Goal: Task Accomplishment & Management: Manage account settings

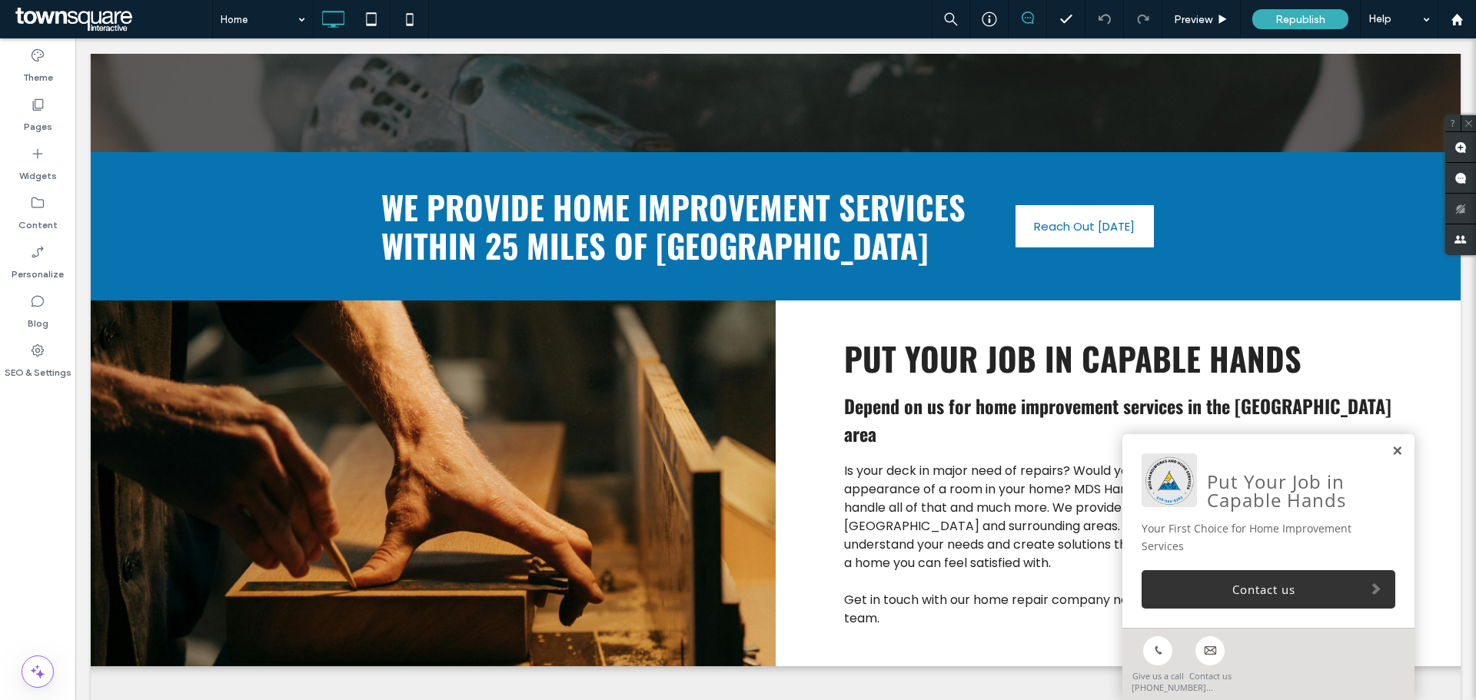
click at [1391, 447] on link at bounding box center [1397, 451] width 12 height 13
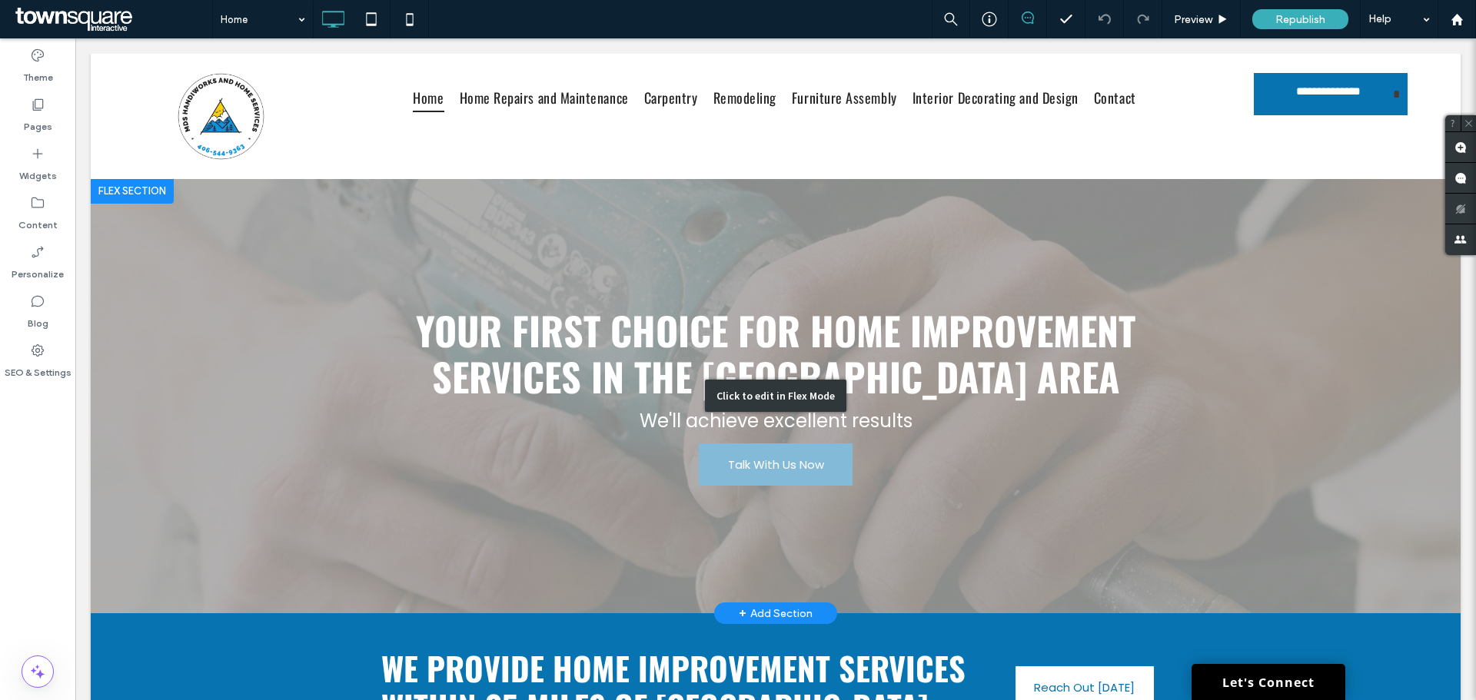
click at [801, 457] on div "Click to edit in Flex Mode" at bounding box center [776, 396] width 1370 height 434
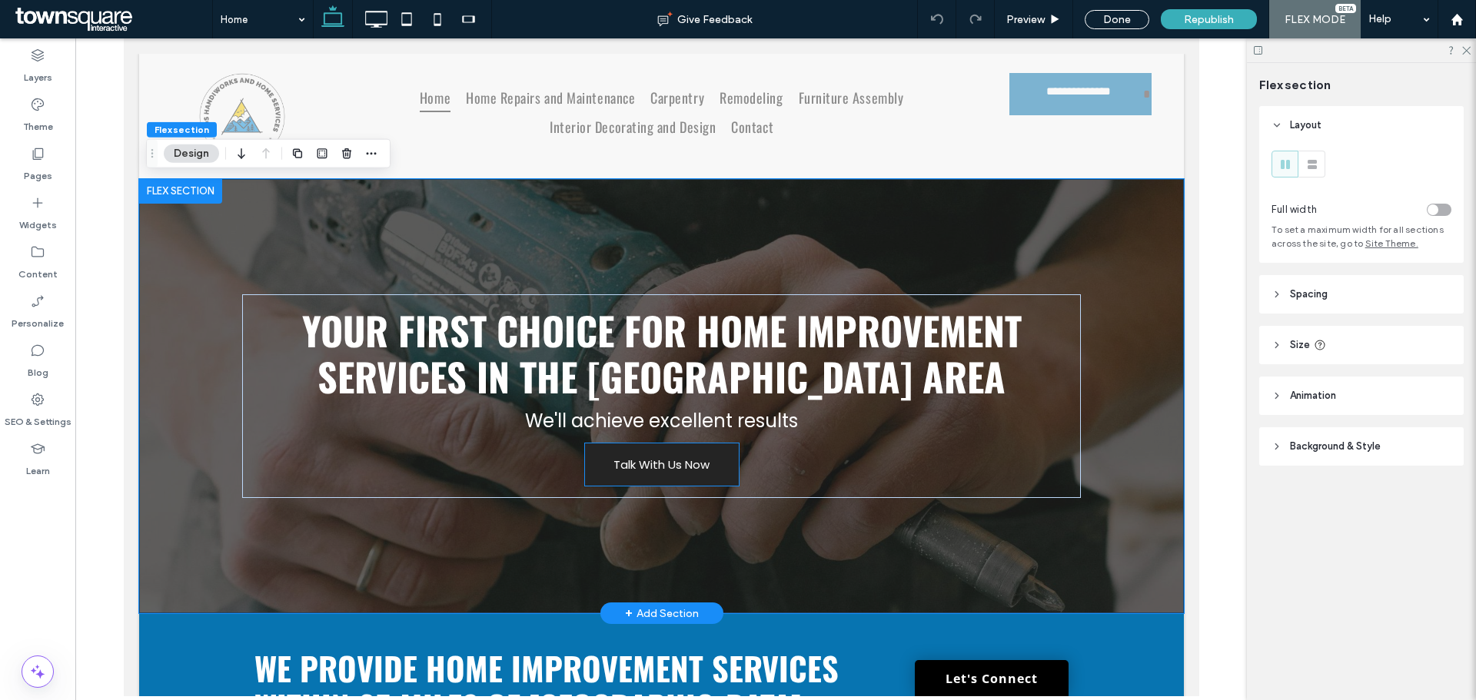
click at [691, 450] on span "Talk With Us Now" at bounding box center [661, 464] width 96 height 33
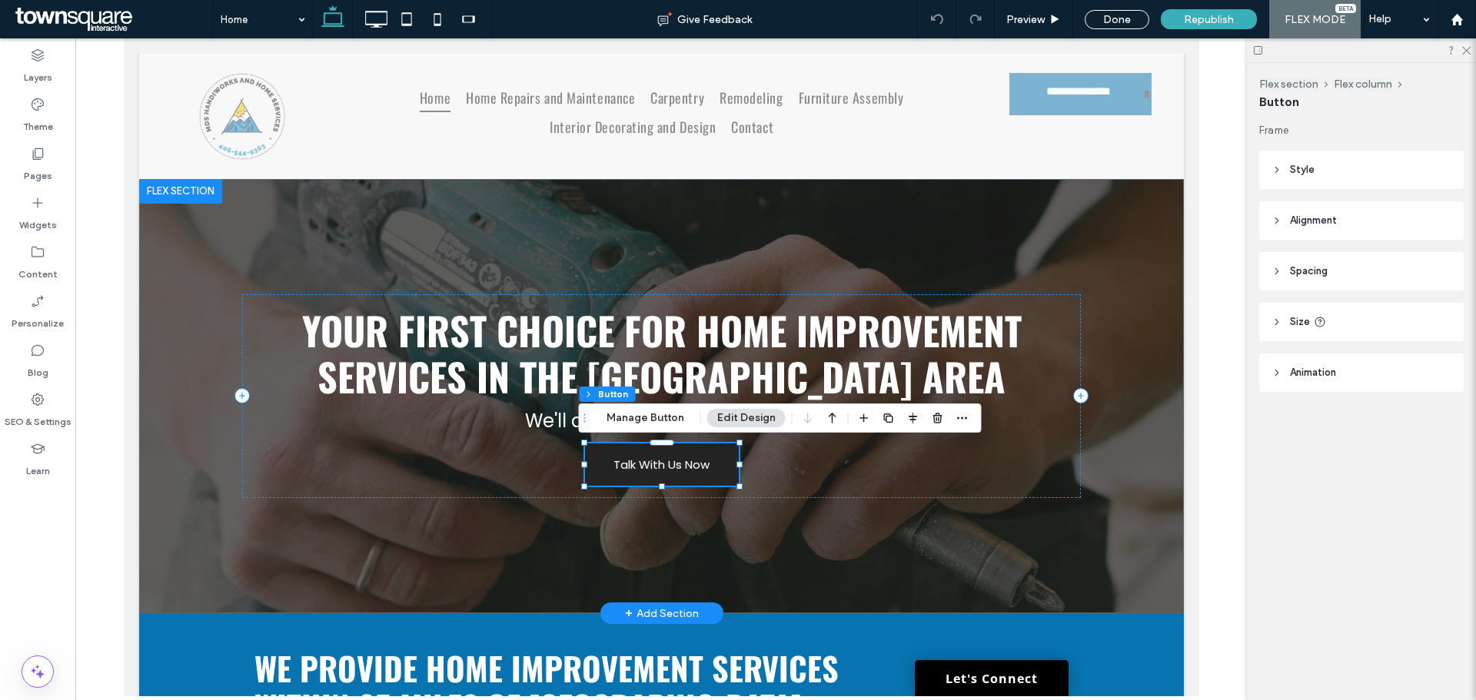
click at [703, 474] on link "Talk With Us Now" at bounding box center [661, 465] width 154 height 42
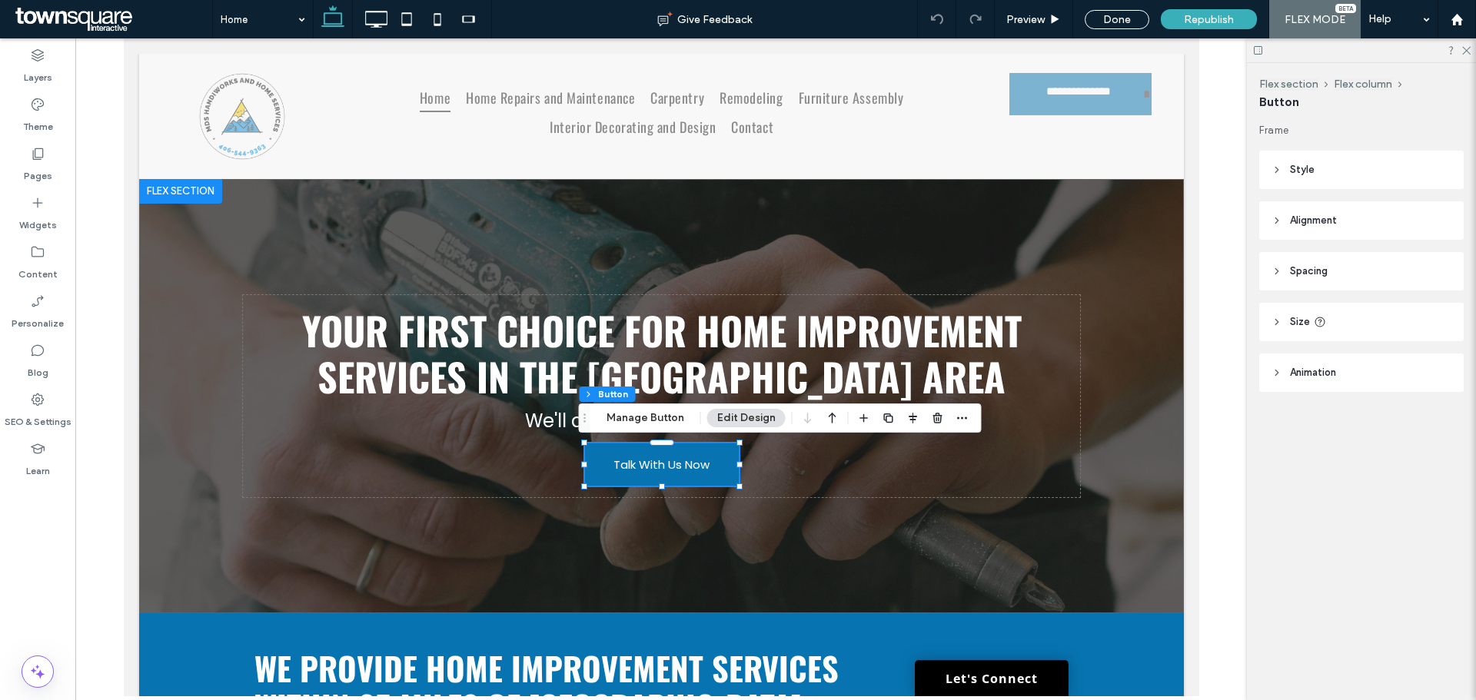
click at [1274, 165] on icon at bounding box center [1277, 170] width 11 height 11
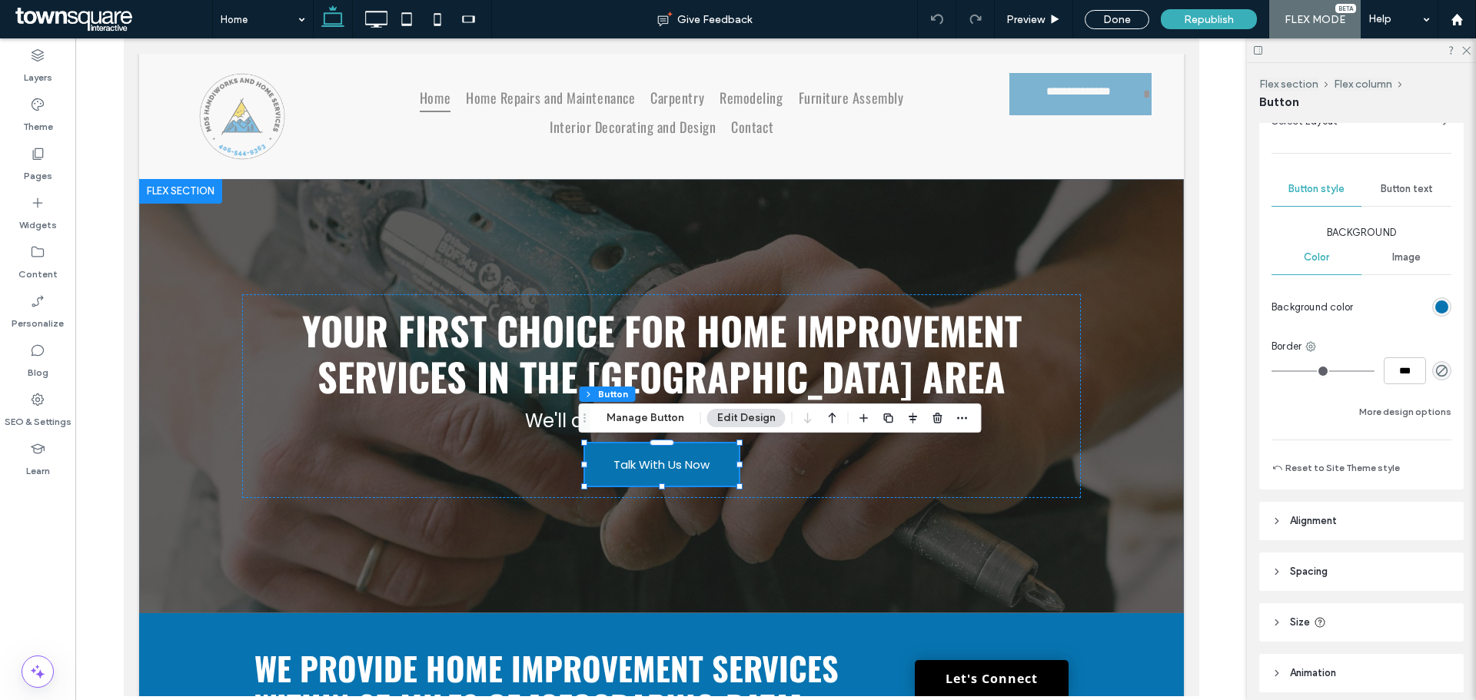
scroll to position [154, 0]
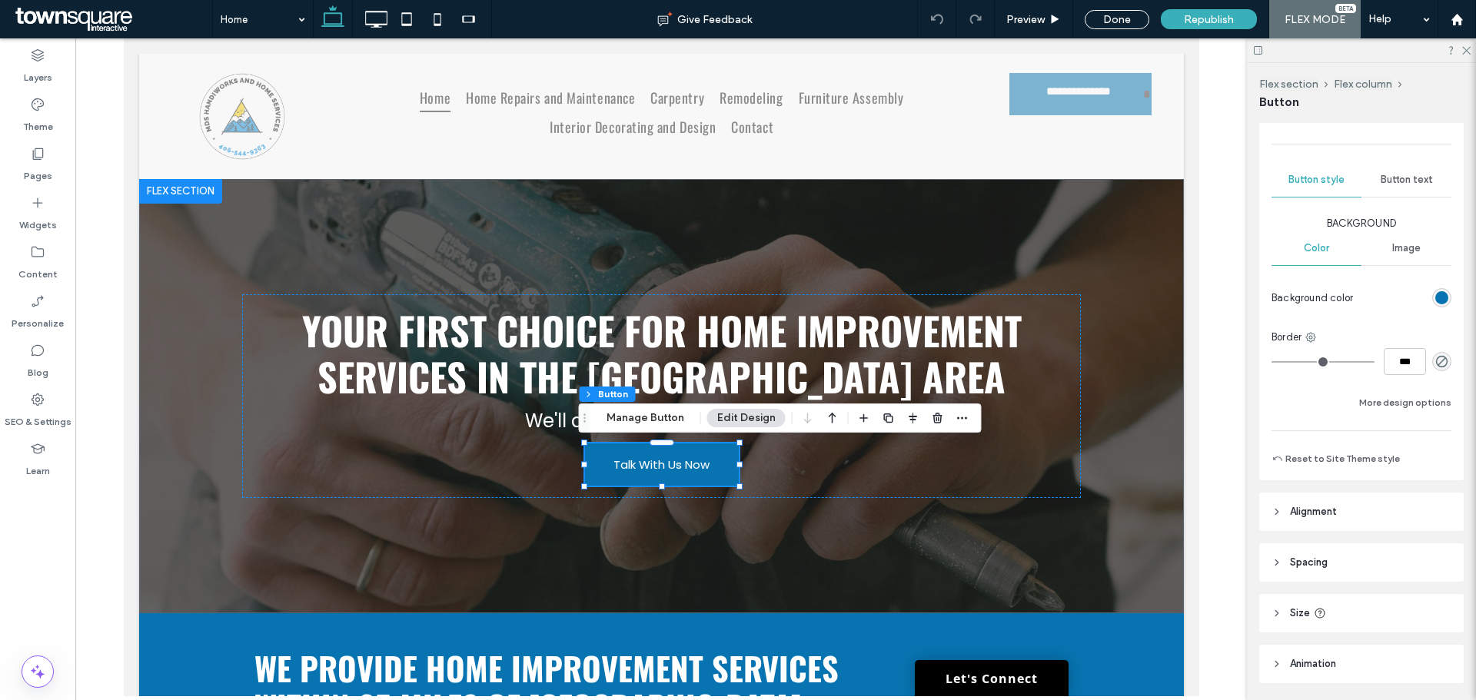
click at [1398, 183] on span "Button text" at bounding box center [1407, 180] width 52 height 12
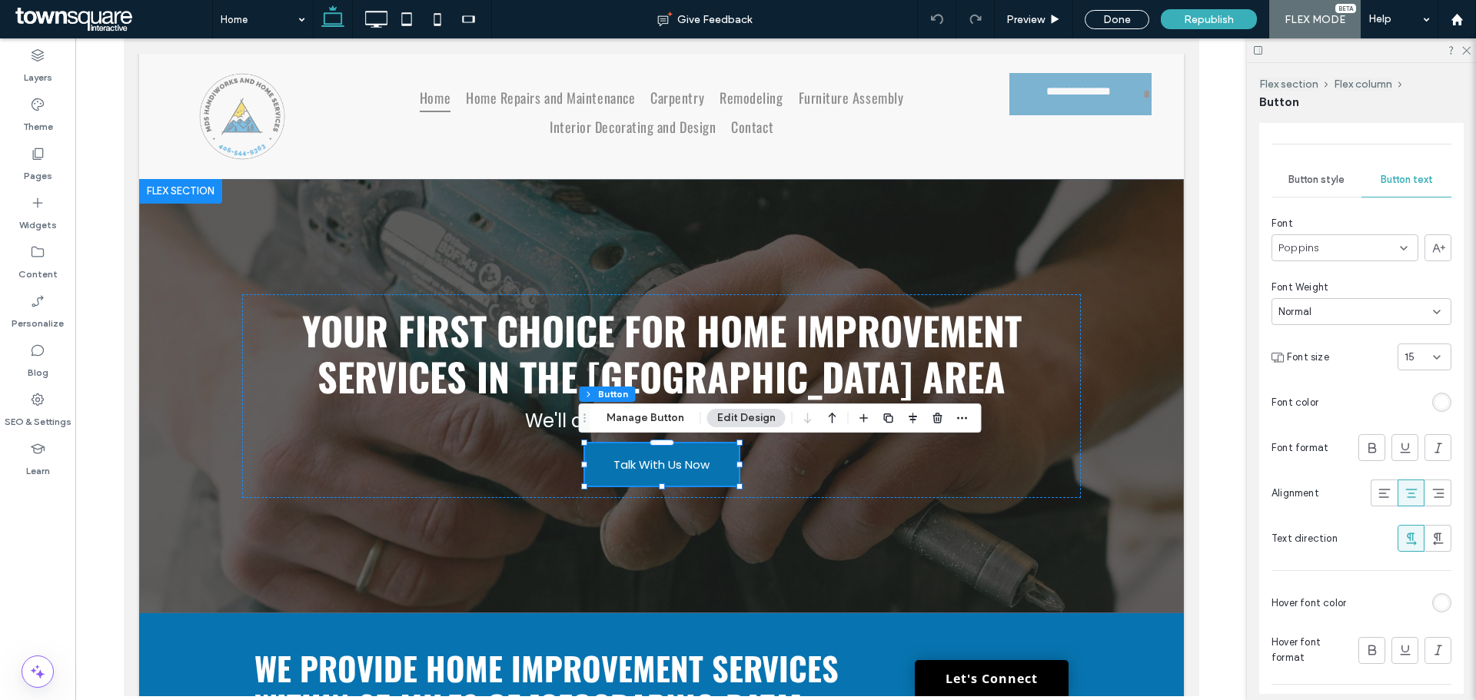
click at [1422, 353] on input at bounding box center [1419, 357] width 28 height 12
click at [1403, 466] on span "16" at bounding box center [1402, 468] width 10 height 15
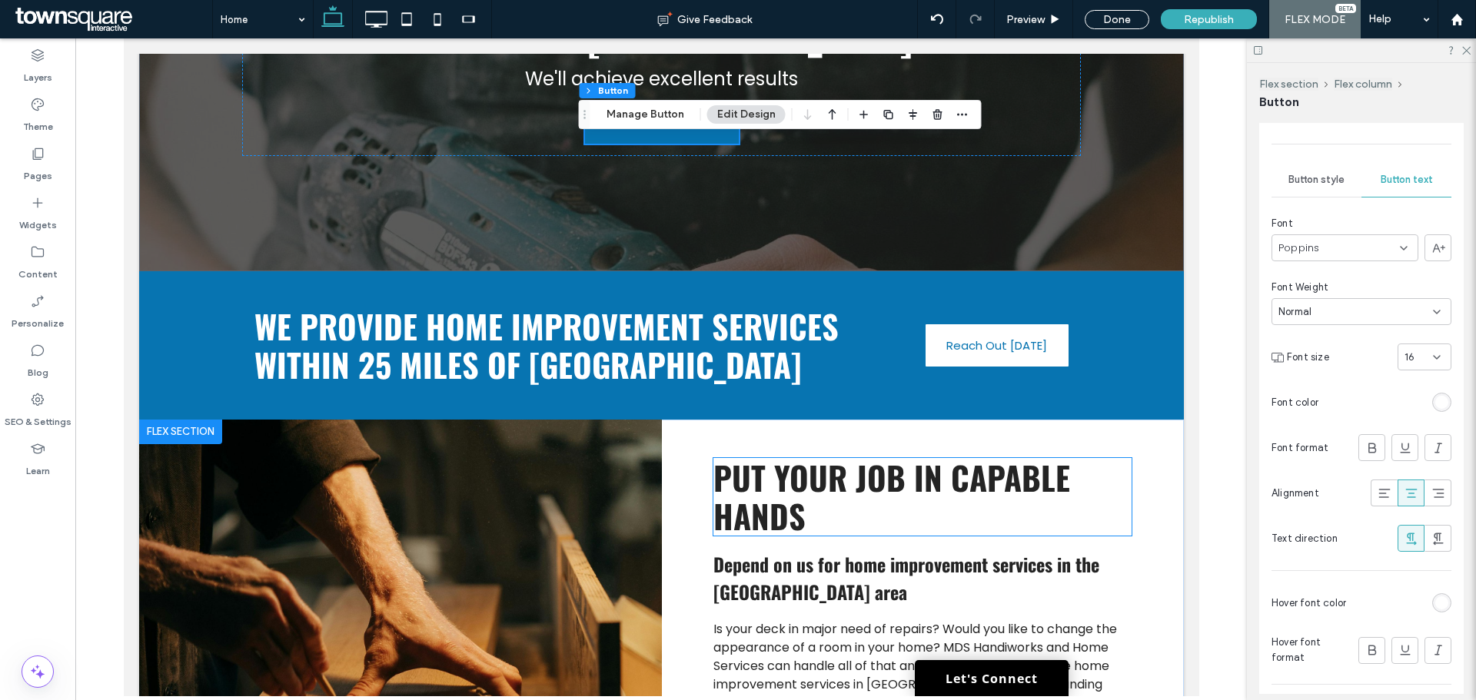
scroll to position [384, 0]
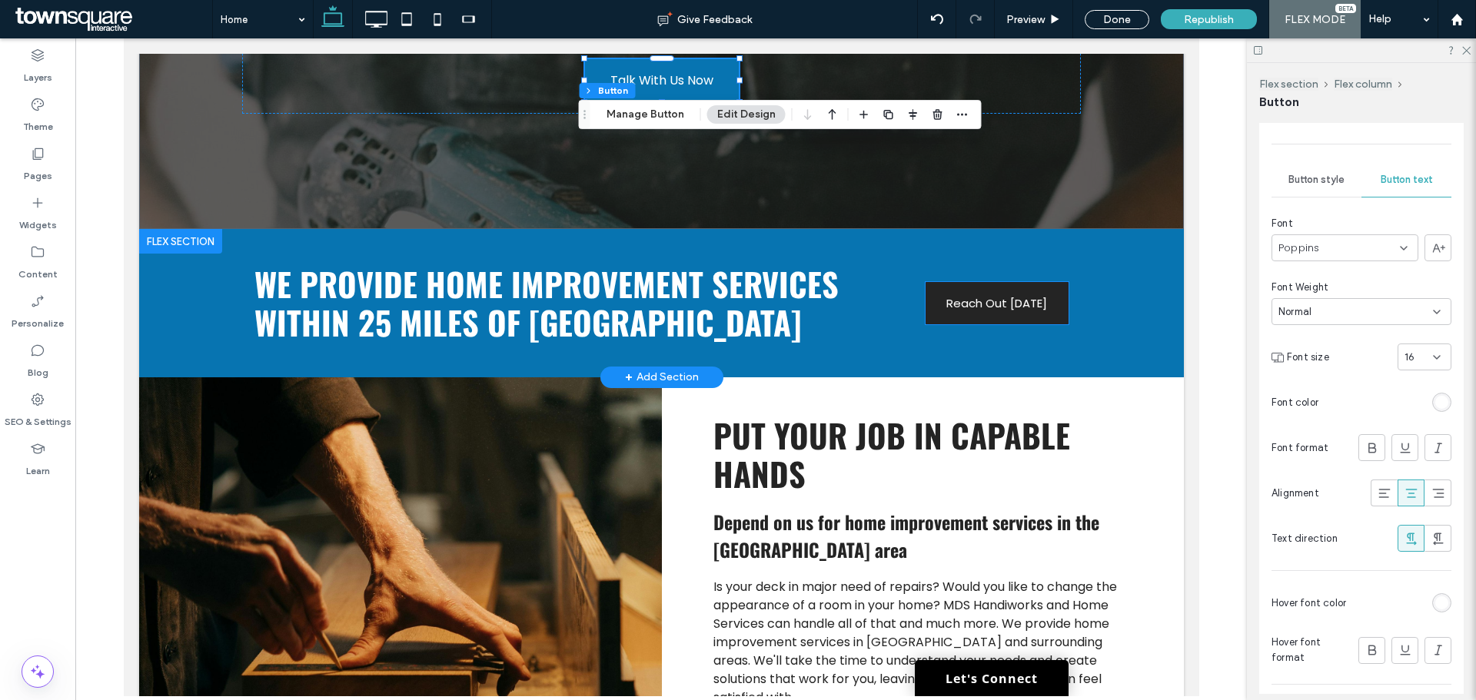
click at [1042, 320] on link "Reach Out [DATE]" at bounding box center [996, 303] width 143 height 42
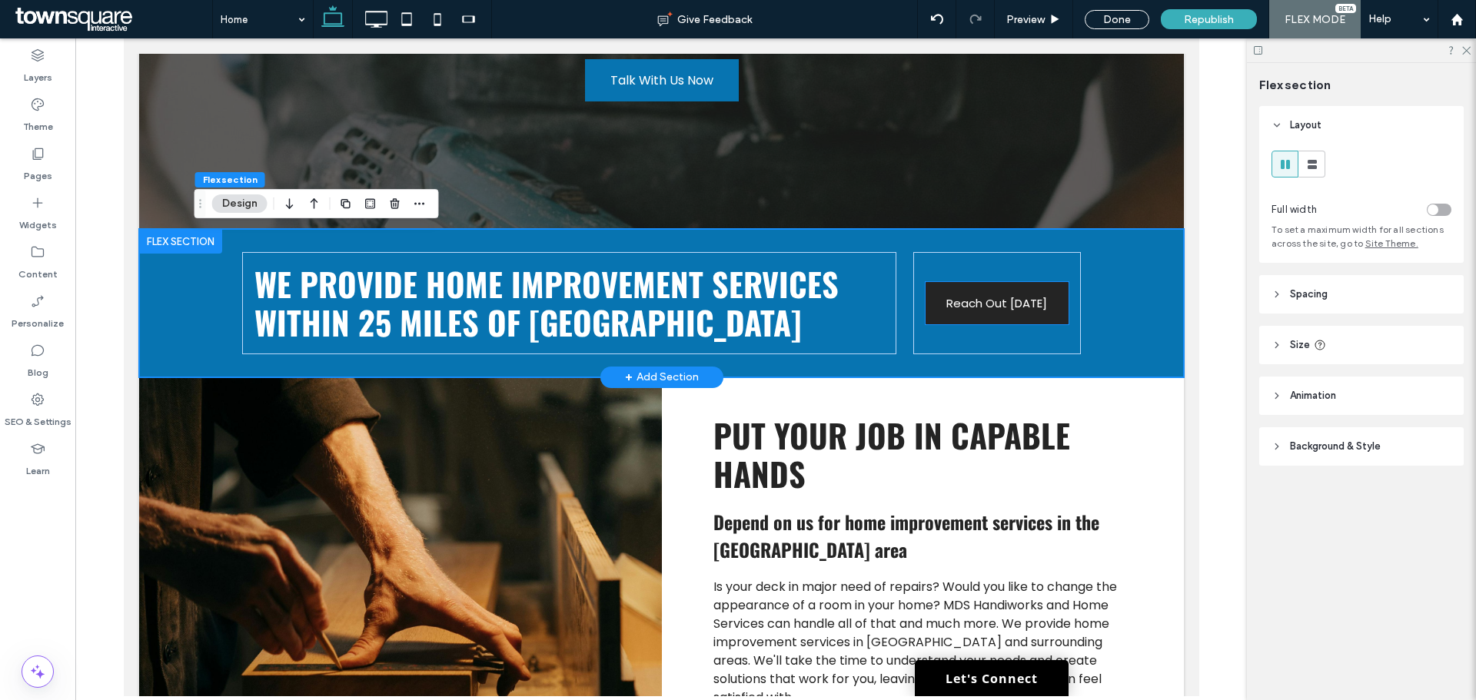
click at [1052, 311] on link "Reach Out [DATE]" at bounding box center [996, 303] width 143 height 42
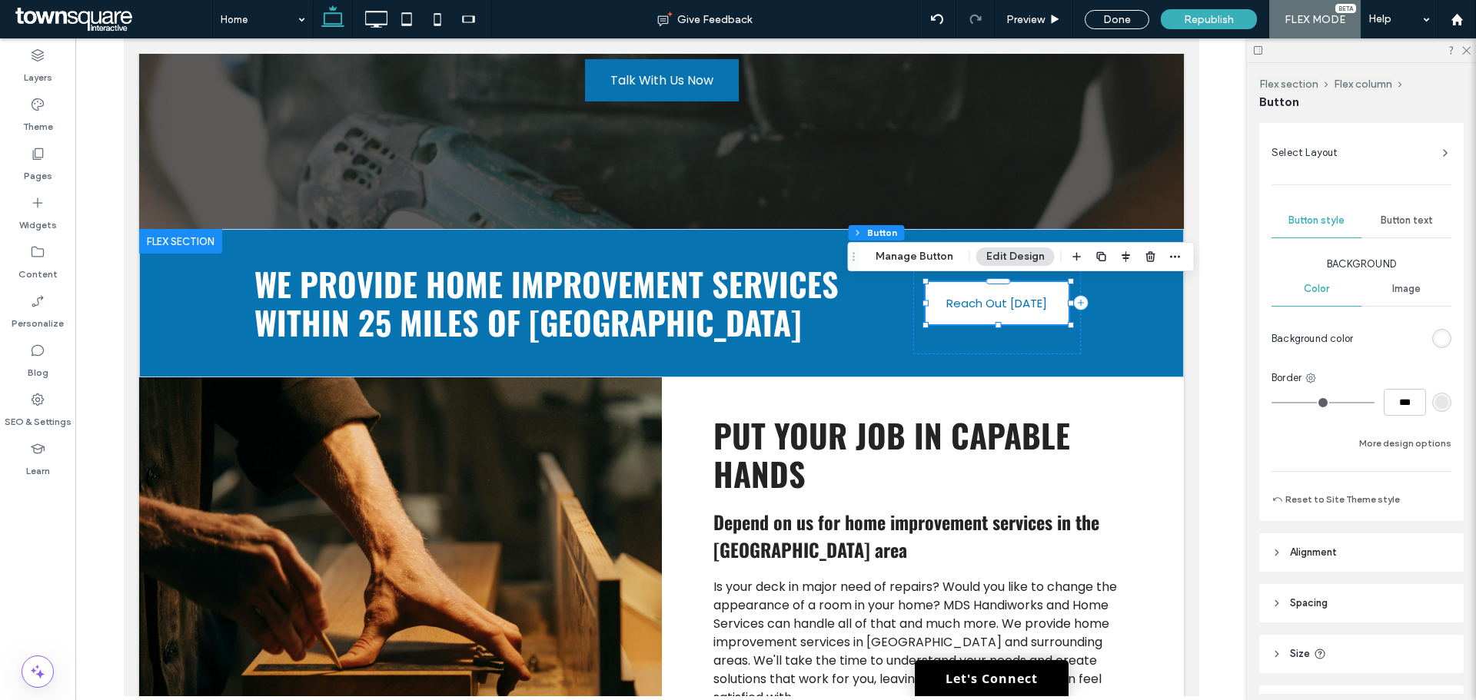
scroll to position [77, 0]
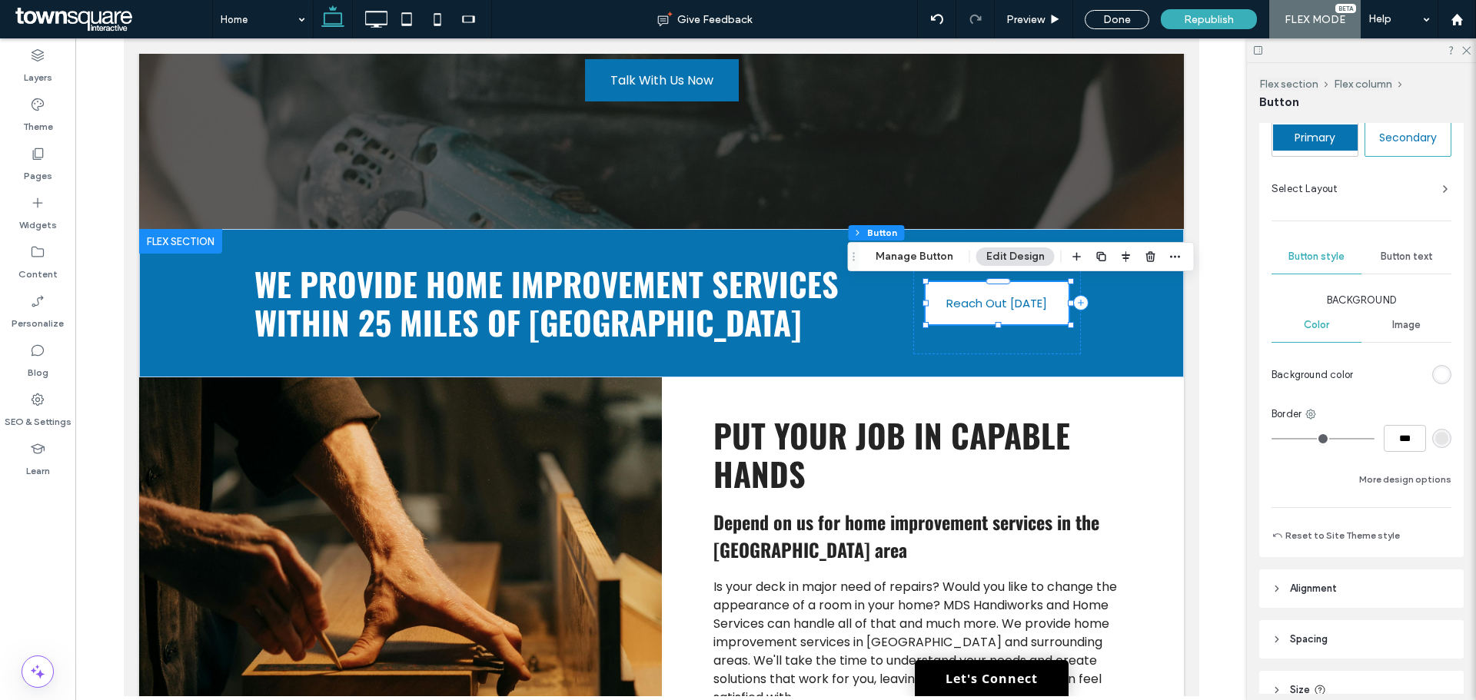
click at [1390, 255] on span "Button text" at bounding box center [1407, 257] width 52 height 12
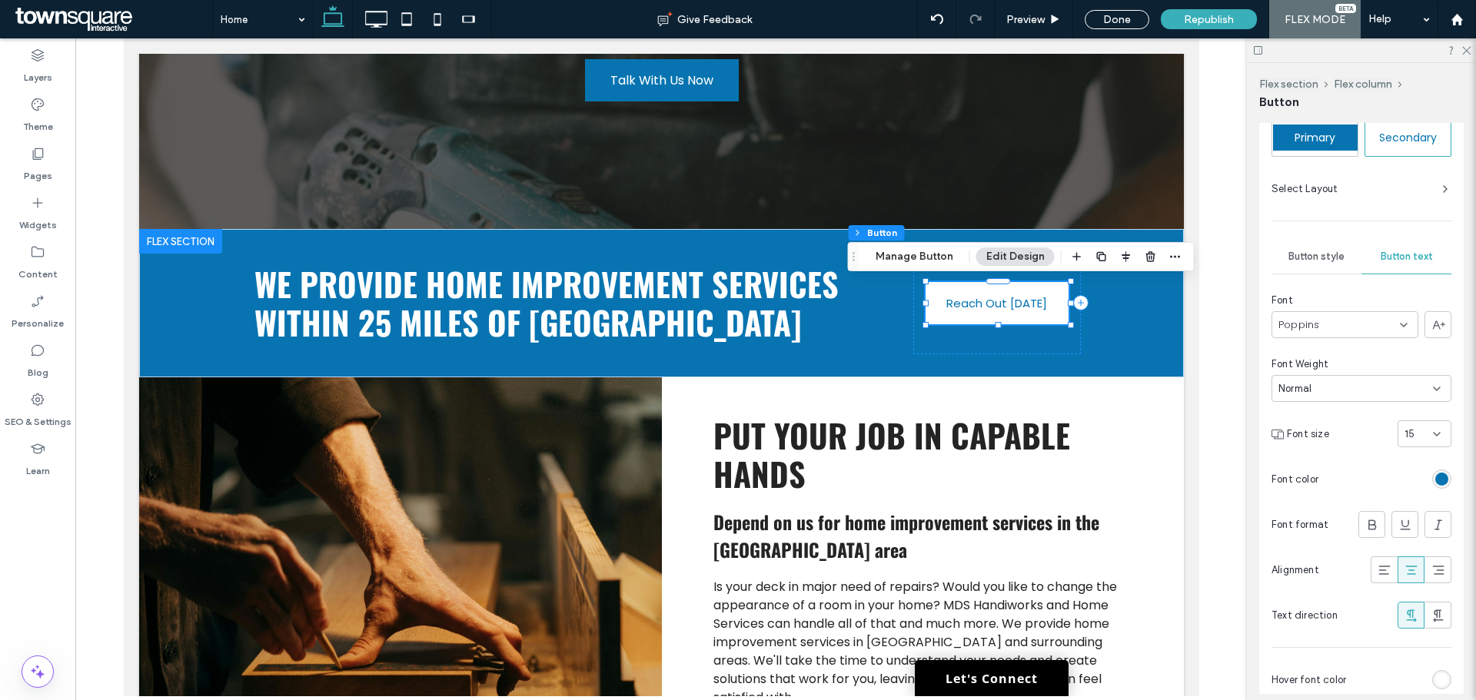
click at [1422, 431] on input at bounding box center [1419, 434] width 28 height 12
click at [1403, 546] on span "16" at bounding box center [1402, 545] width 10 height 15
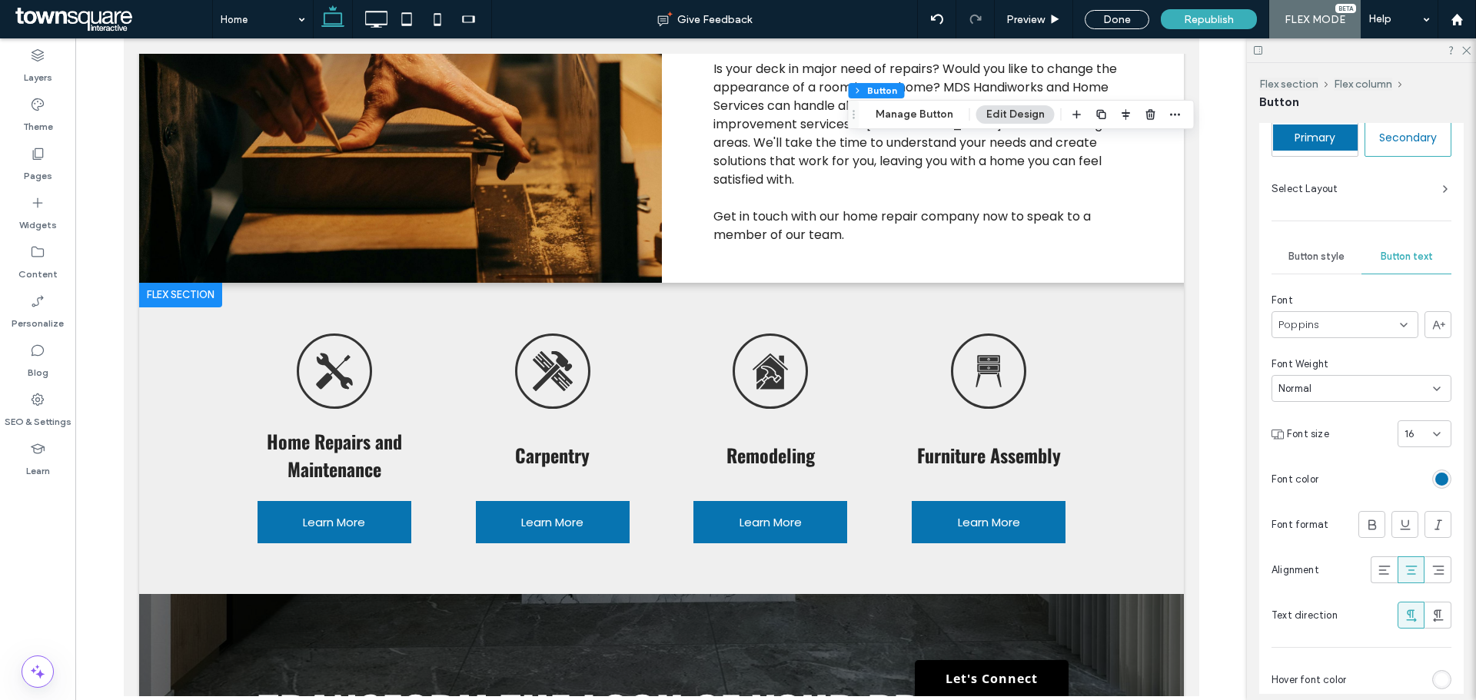
scroll to position [923, 0]
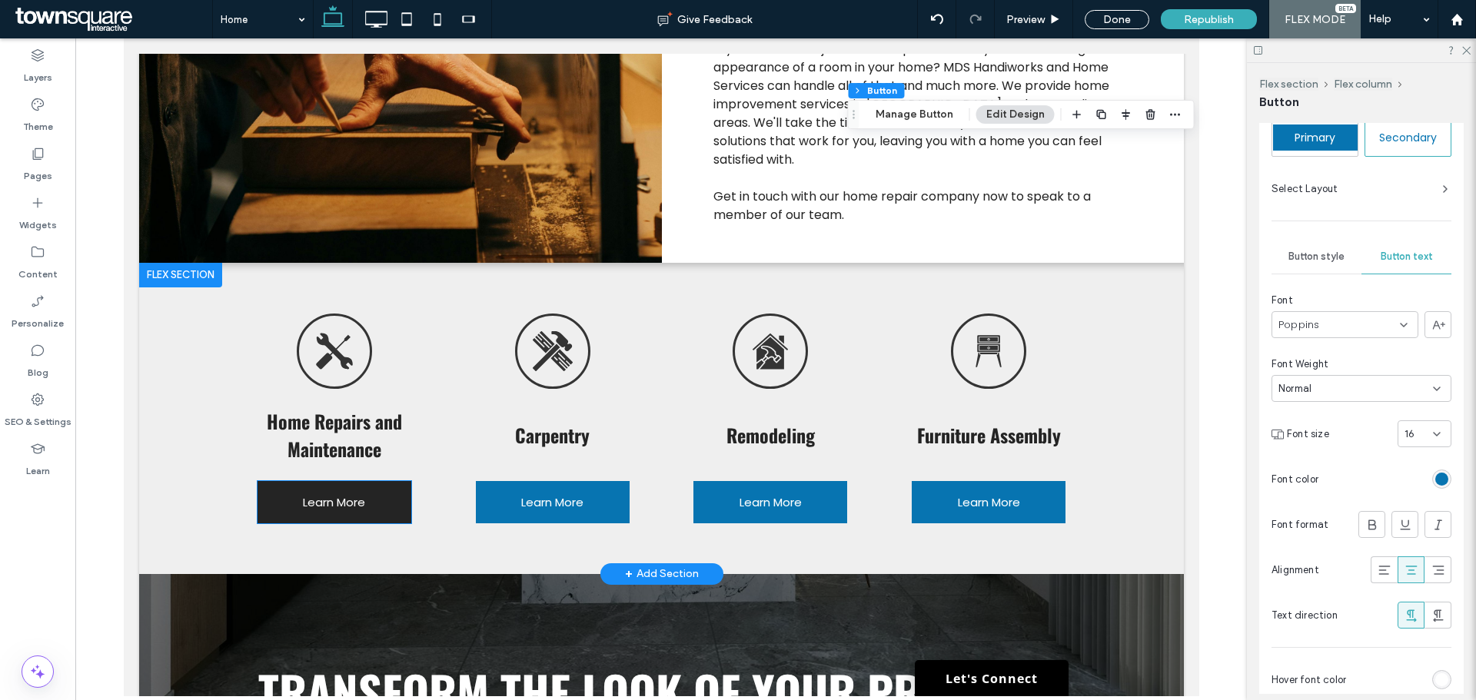
click at [374, 491] on link "Learn More" at bounding box center [334, 502] width 154 height 42
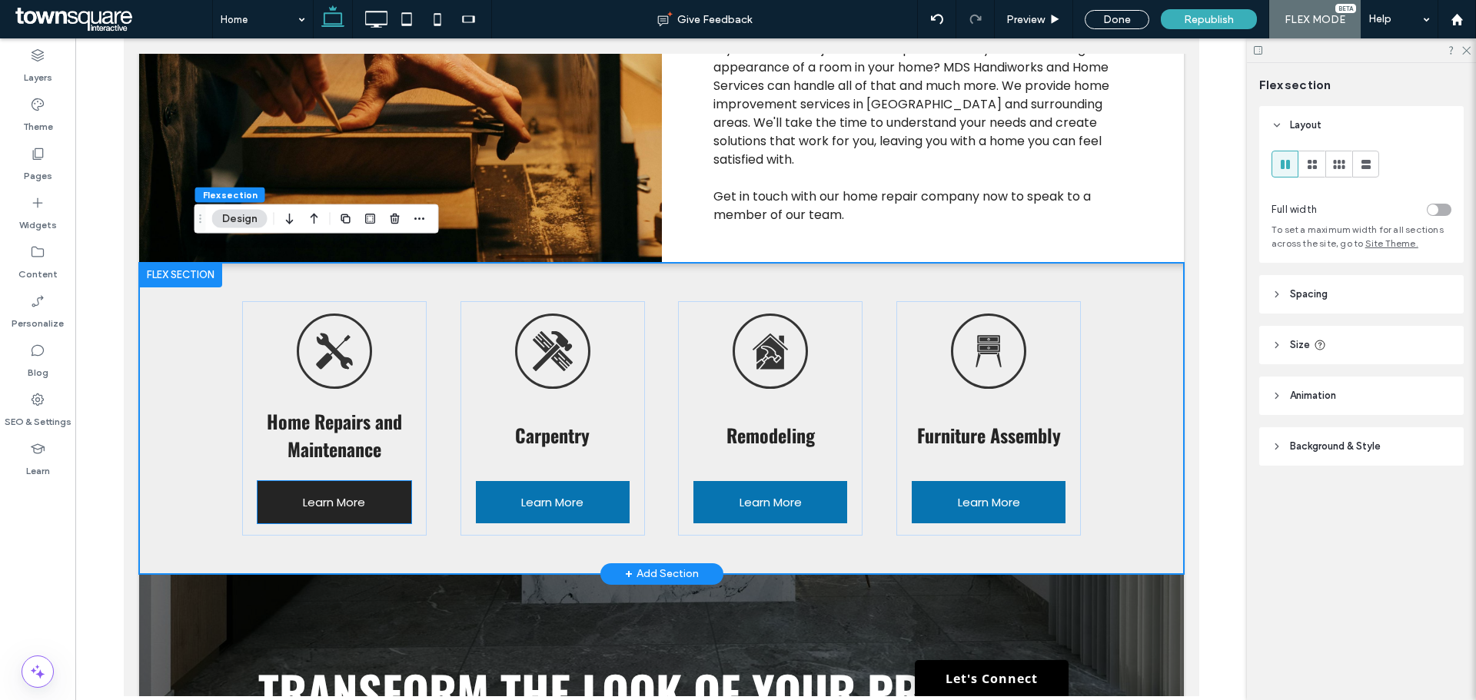
click at [365, 481] on link "Learn More" at bounding box center [334, 502] width 154 height 42
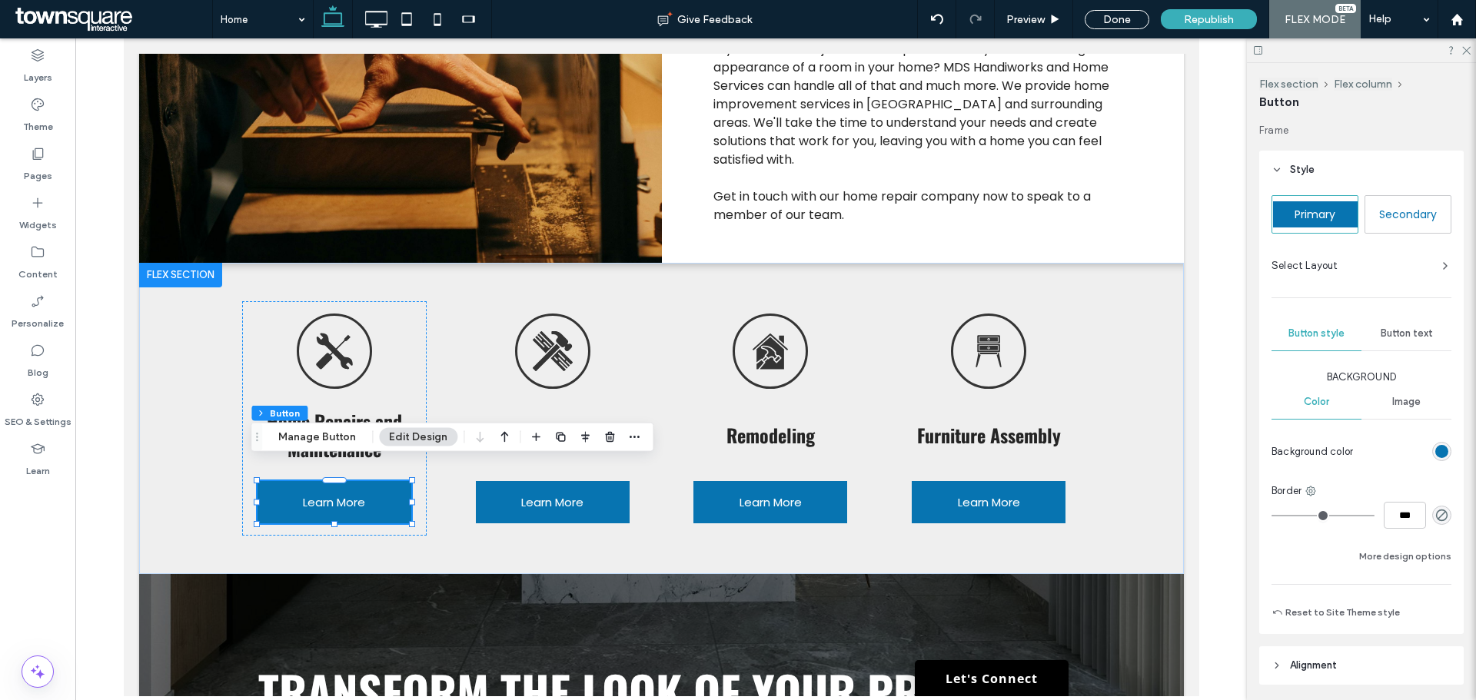
click at [1391, 322] on div "Button text" at bounding box center [1406, 334] width 90 height 34
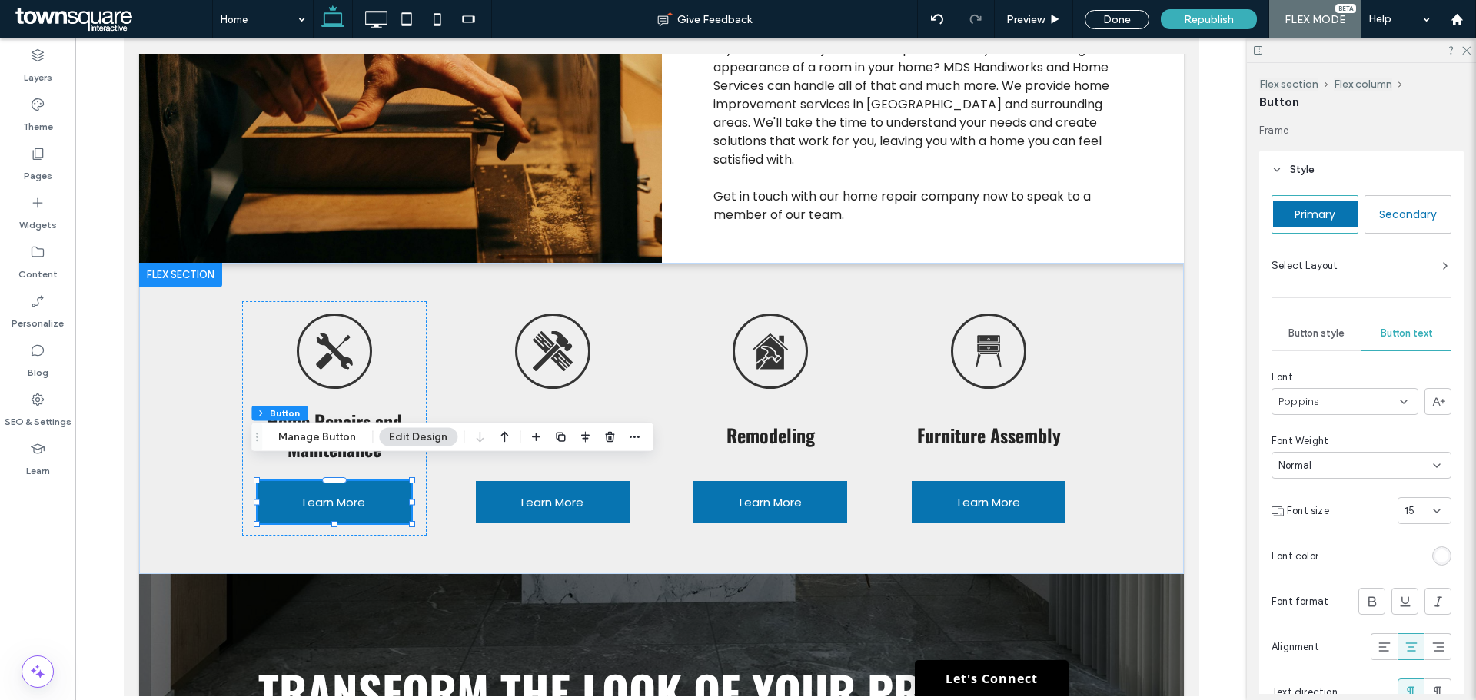
click at [1431, 508] on icon at bounding box center [1437, 511] width 12 height 12
click at [1407, 627] on div "16" at bounding box center [1417, 622] width 52 height 27
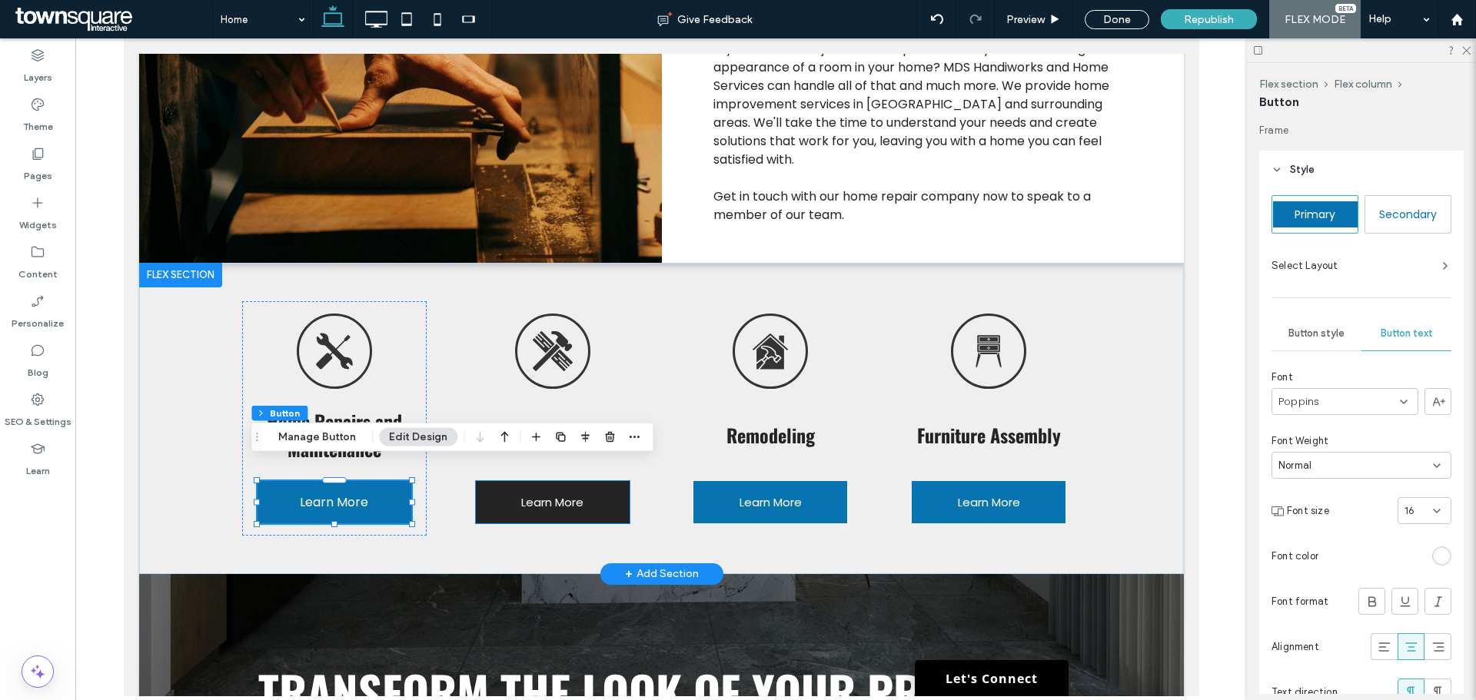
click at [600, 492] on link "Learn More" at bounding box center [552, 502] width 154 height 42
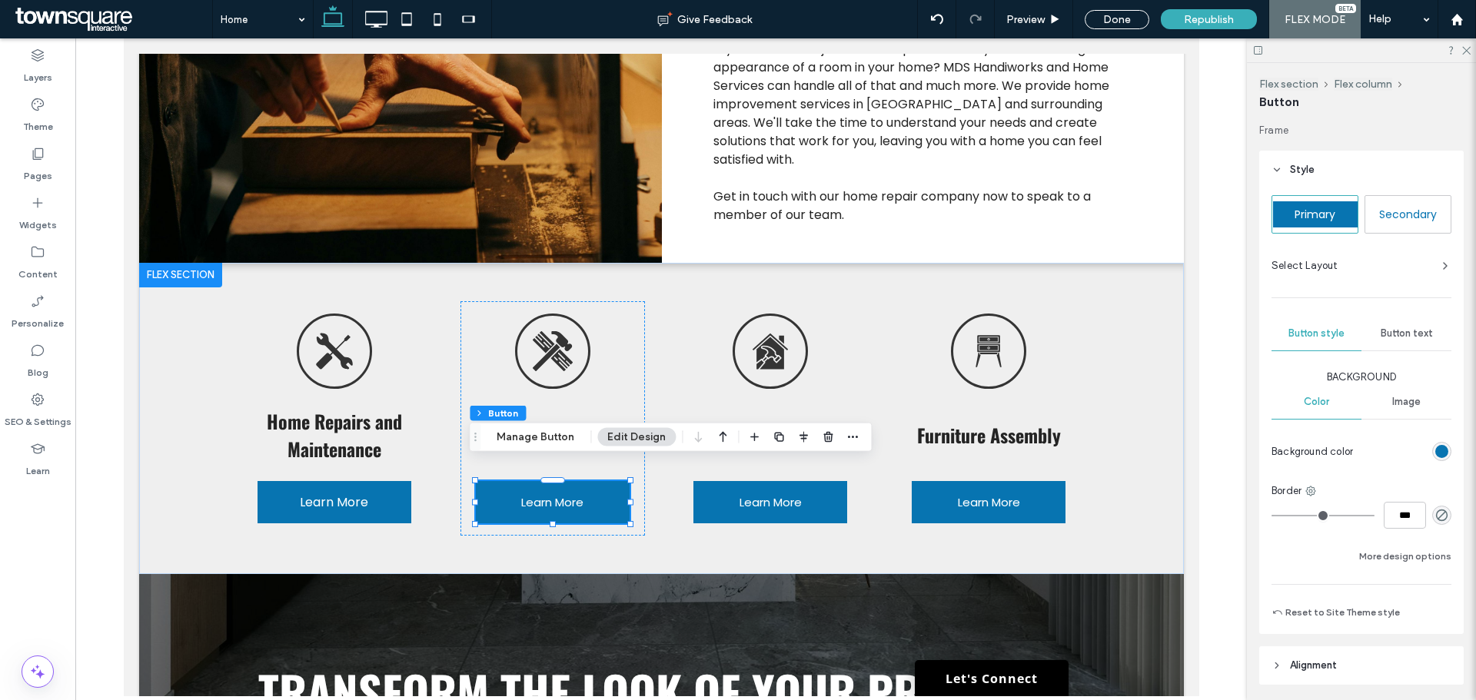
click at [1420, 325] on div "Button text" at bounding box center [1406, 334] width 90 height 34
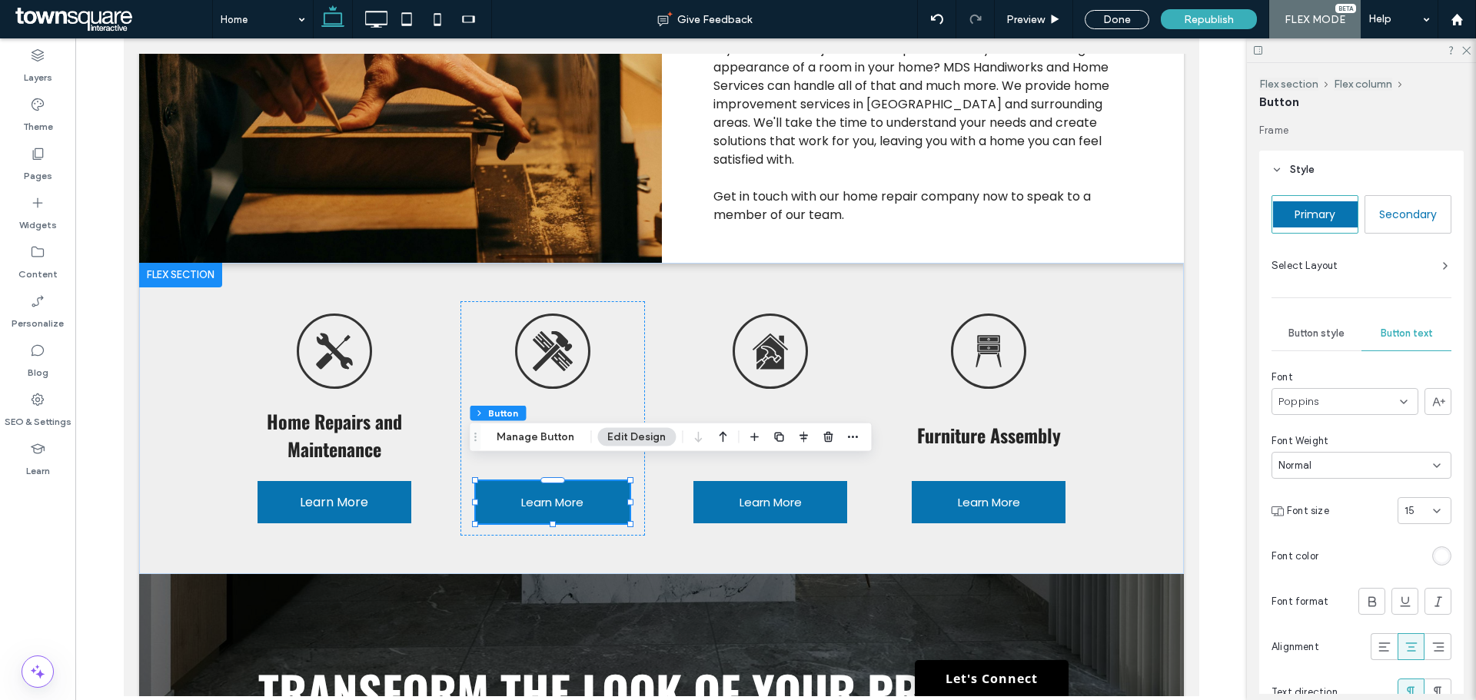
click at [1436, 508] on div "15" at bounding box center [1425, 510] width 54 height 27
click at [1411, 621] on div "16" at bounding box center [1417, 622] width 52 height 27
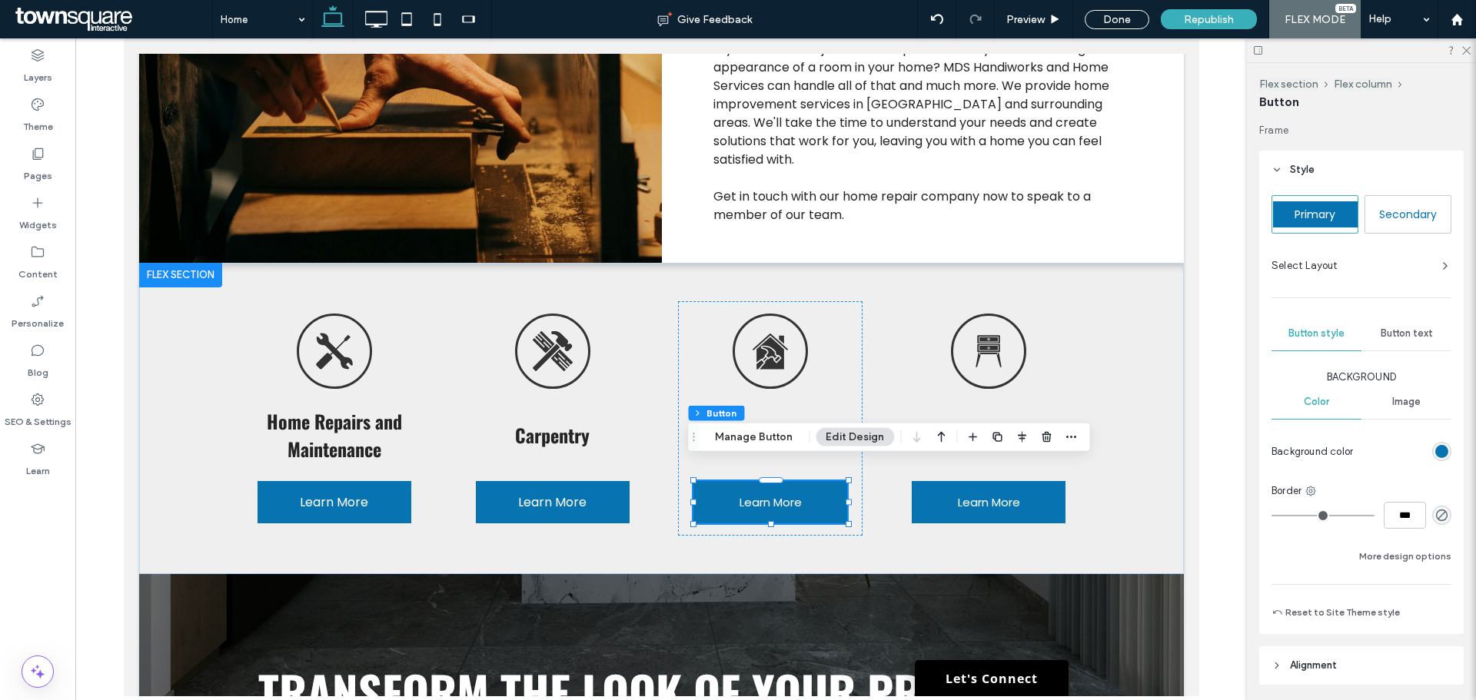
click at [1411, 336] on span "Button text" at bounding box center [1407, 333] width 52 height 12
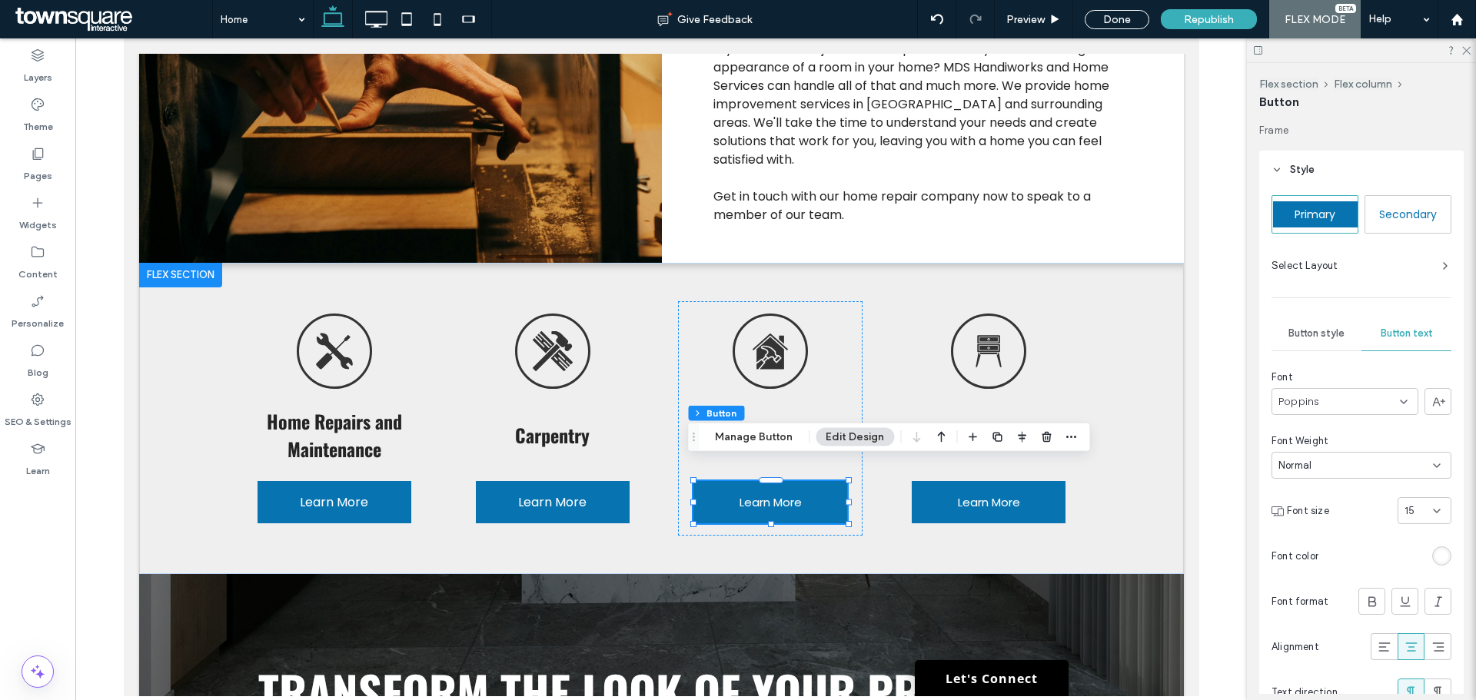
click at [1432, 514] on icon at bounding box center [1437, 511] width 12 height 12
click at [1403, 616] on span "16" at bounding box center [1402, 622] width 10 height 15
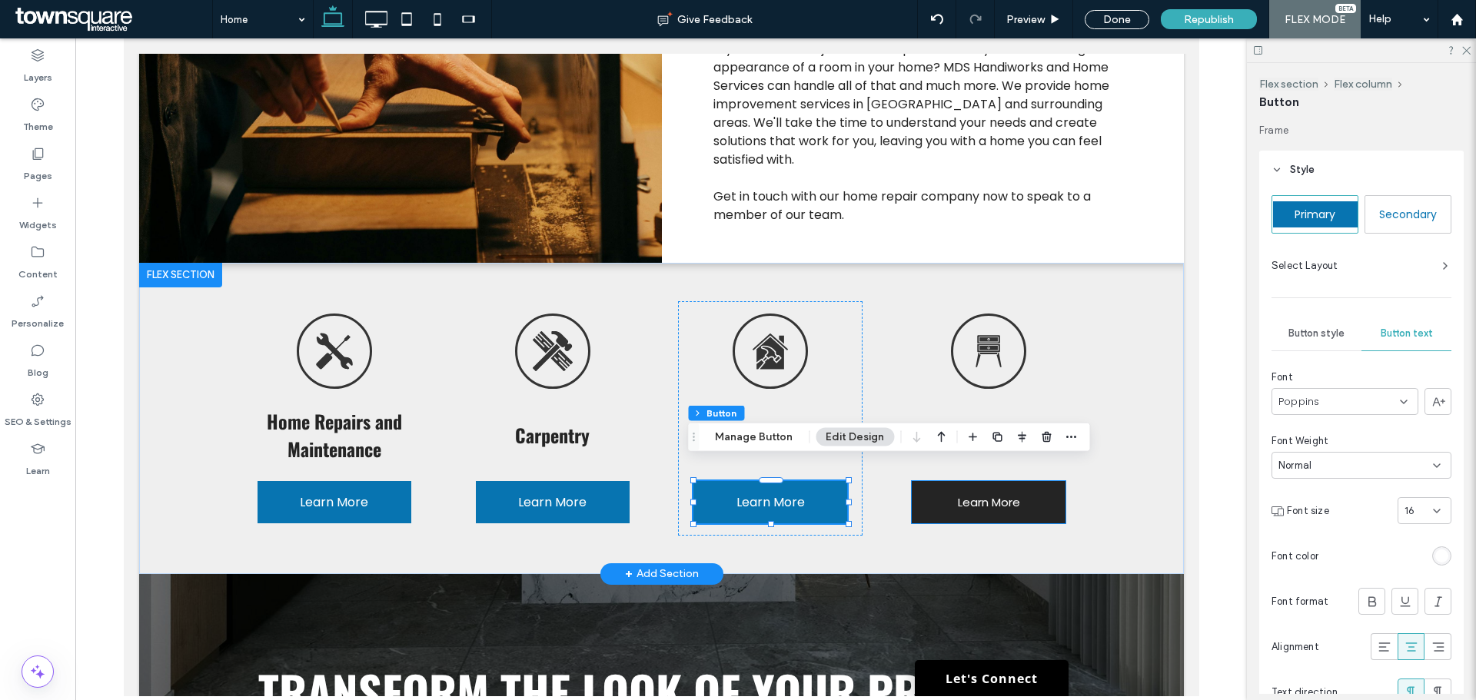
click at [1056, 486] on link "Learn More" at bounding box center [988, 502] width 154 height 42
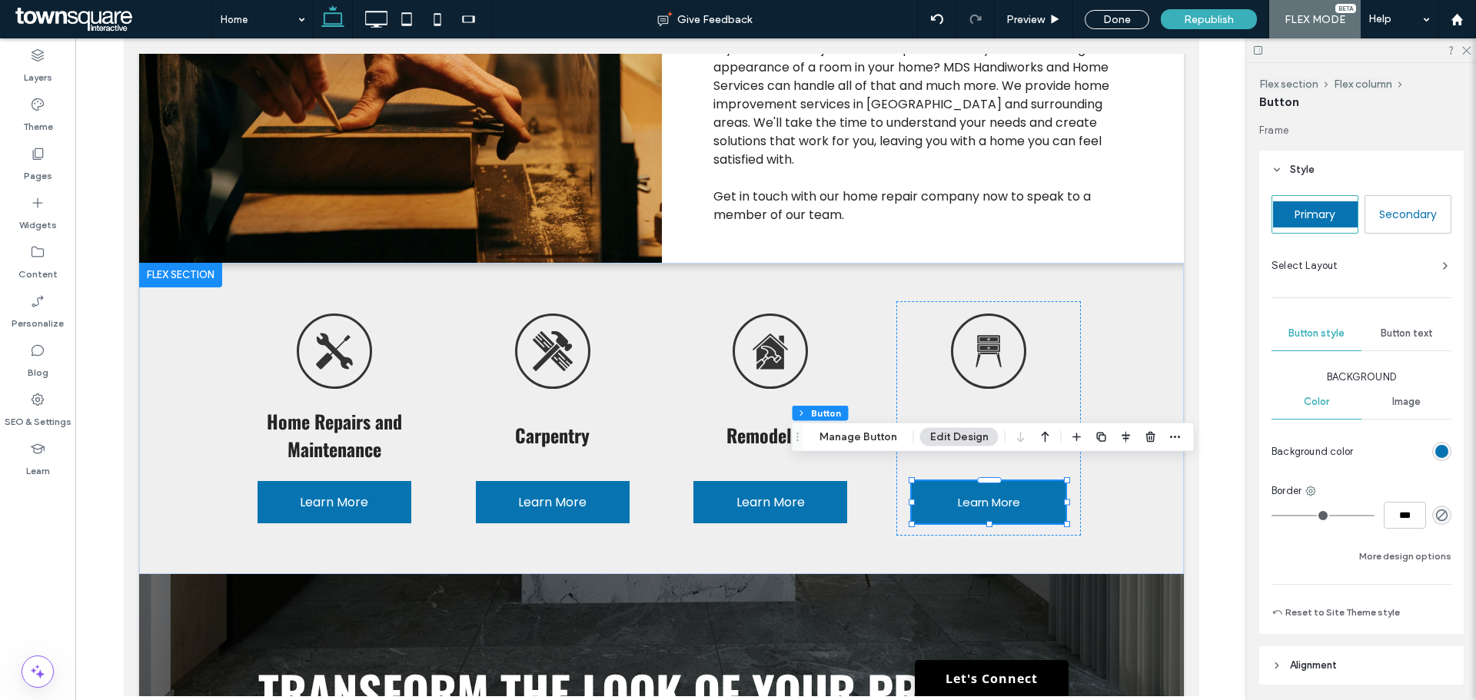
click at [1413, 333] on span "Button text" at bounding box center [1407, 333] width 52 height 12
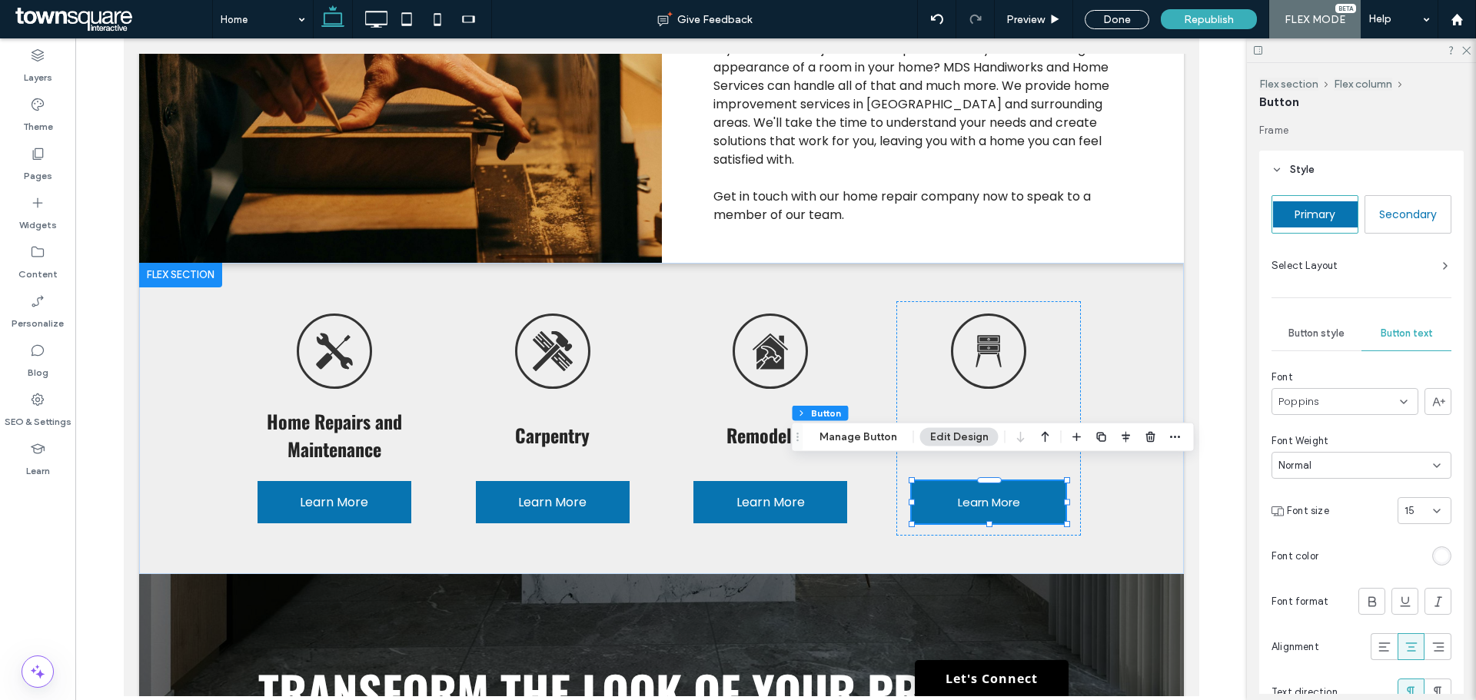
click at [1420, 514] on input at bounding box center [1419, 511] width 28 height 12
click at [1410, 550] on div "16" at bounding box center [1417, 545] width 52 height 27
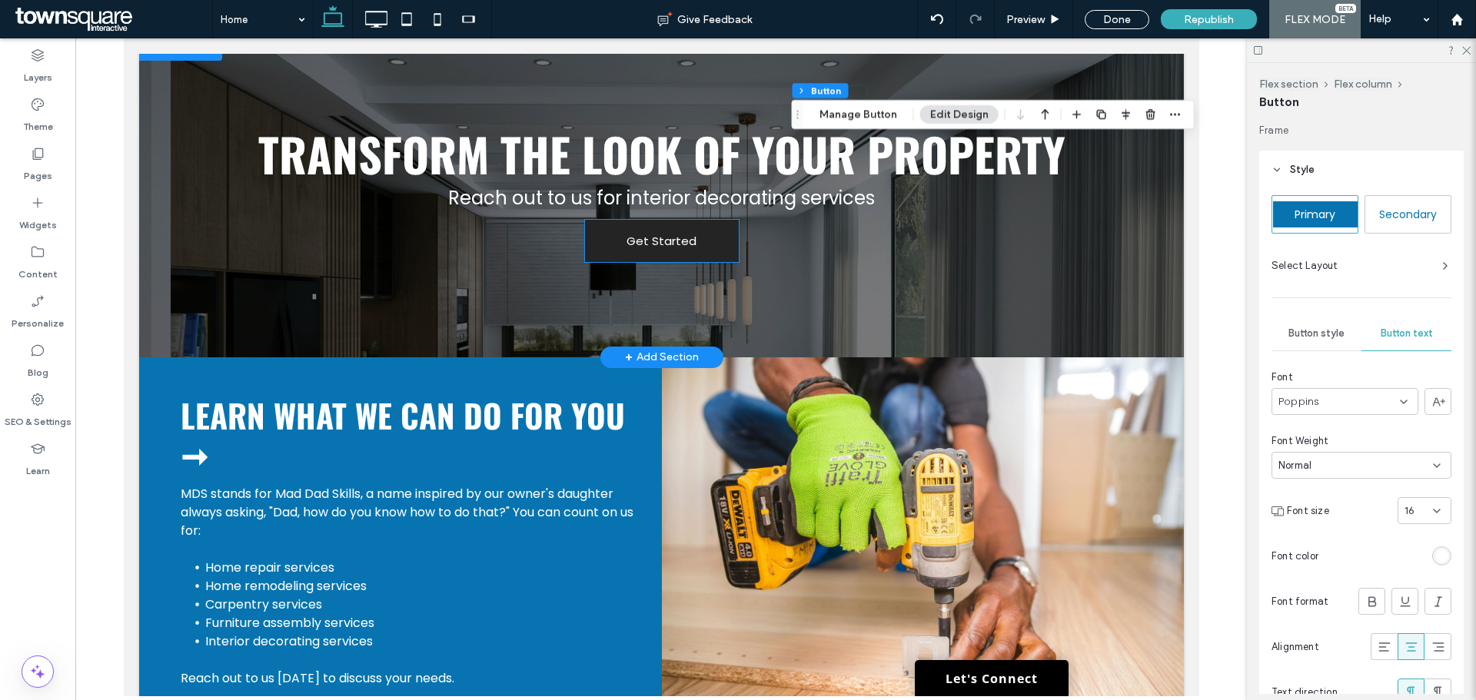
click at [703, 228] on link "Get Started" at bounding box center [661, 241] width 154 height 42
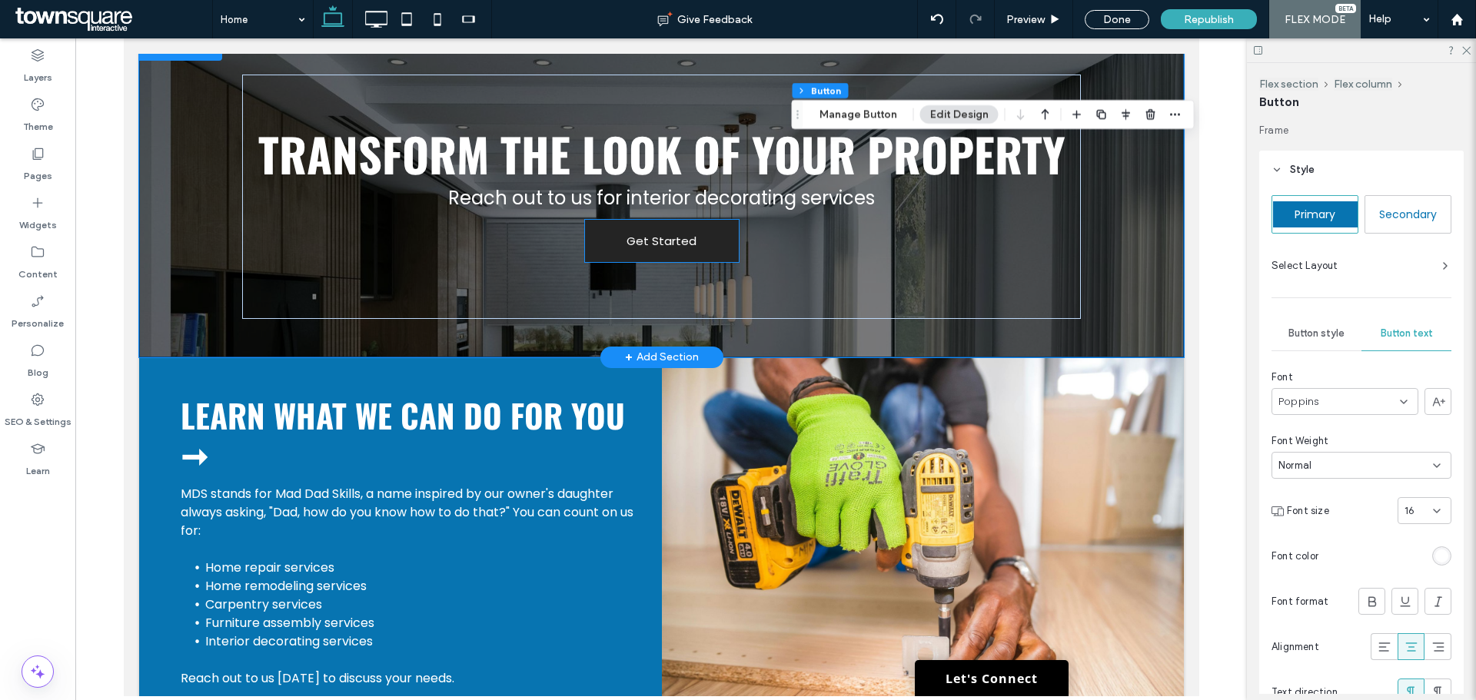
scroll to position [1440, 0]
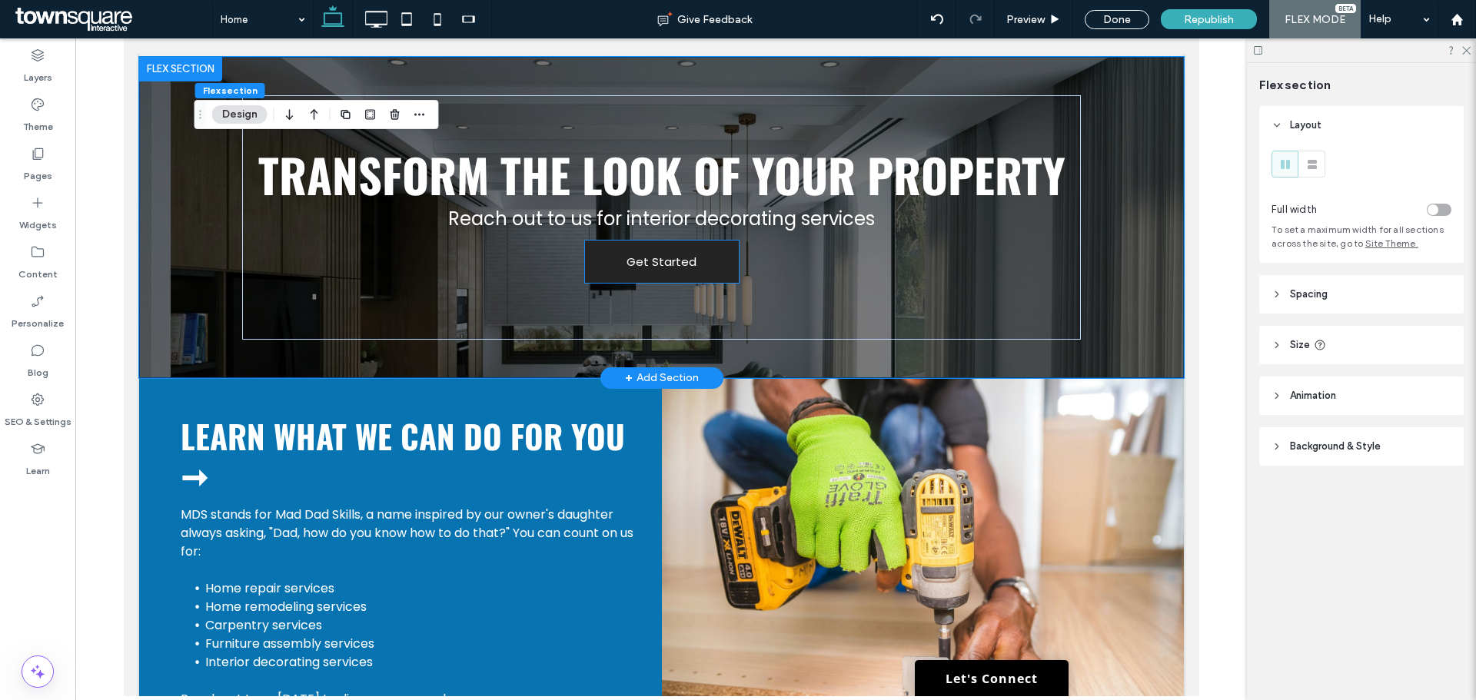
click at [708, 244] on link "Get Started" at bounding box center [661, 262] width 154 height 42
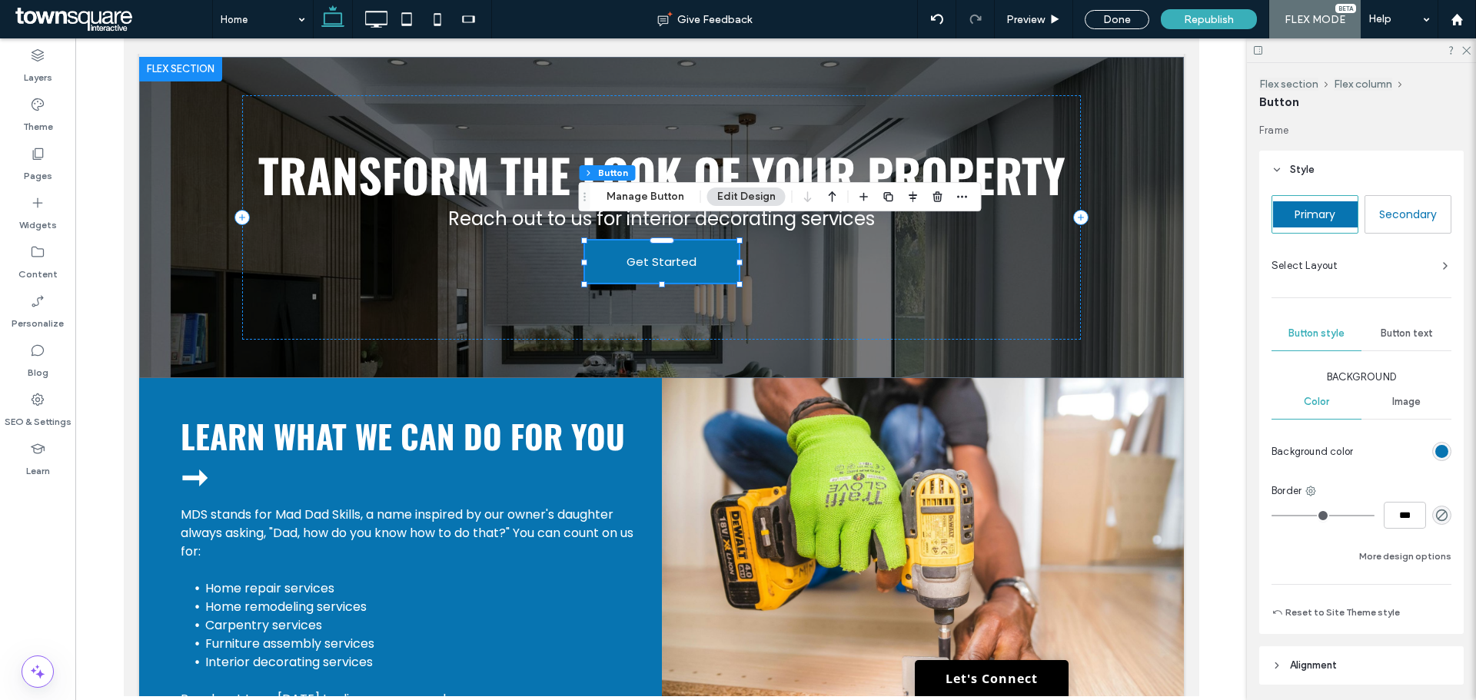
click at [1418, 337] on span "Button text" at bounding box center [1407, 333] width 52 height 12
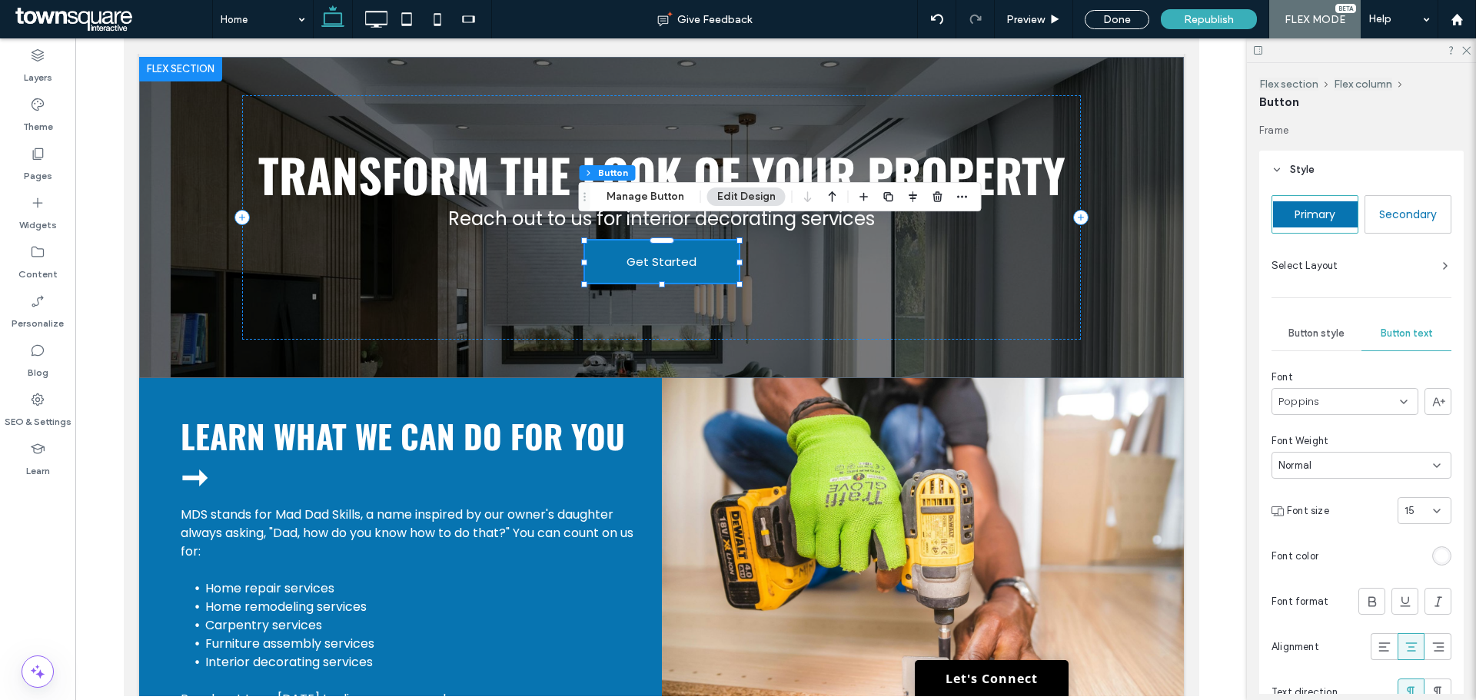
click at [1425, 520] on div "15" at bounding box center [1425, 510] width 54 height 27
click at [1405, 617] on span "16" at bounding box center [1402, 622] width 10 height 15
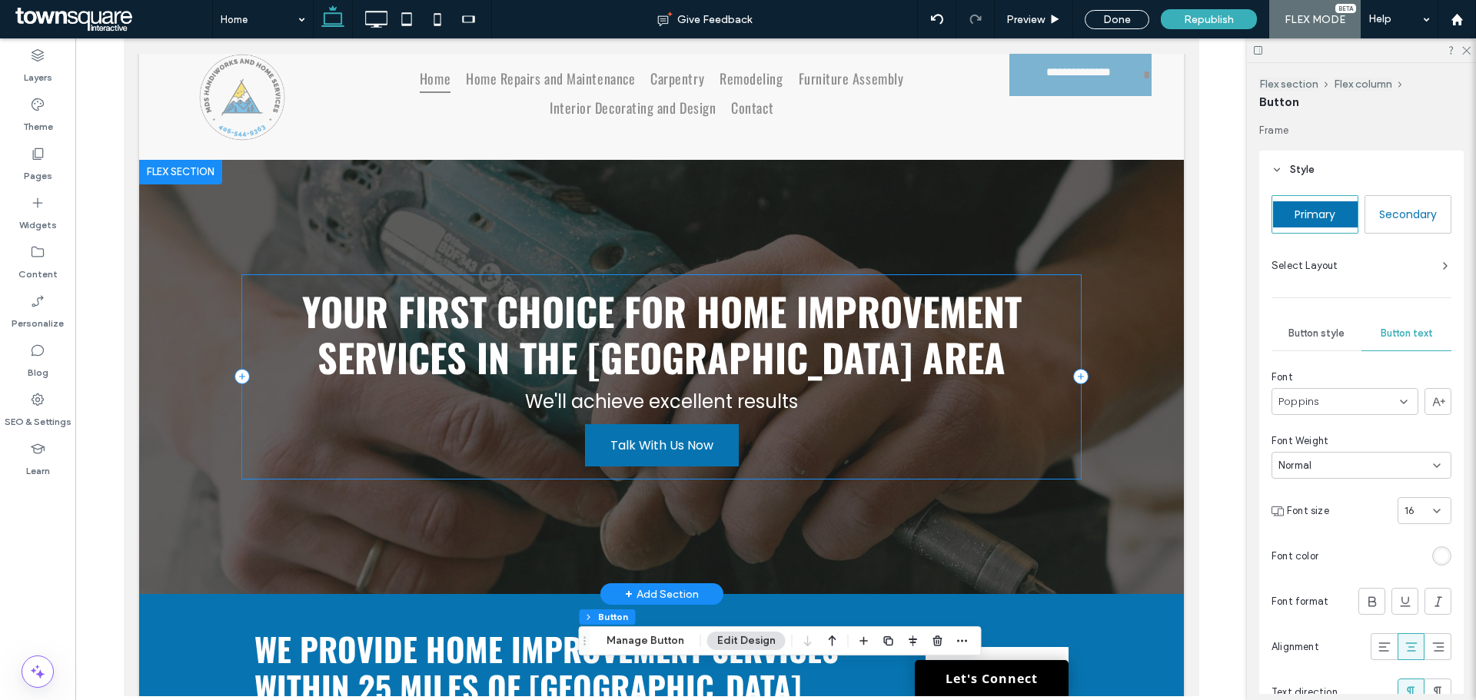
scroll to position [0, 0]
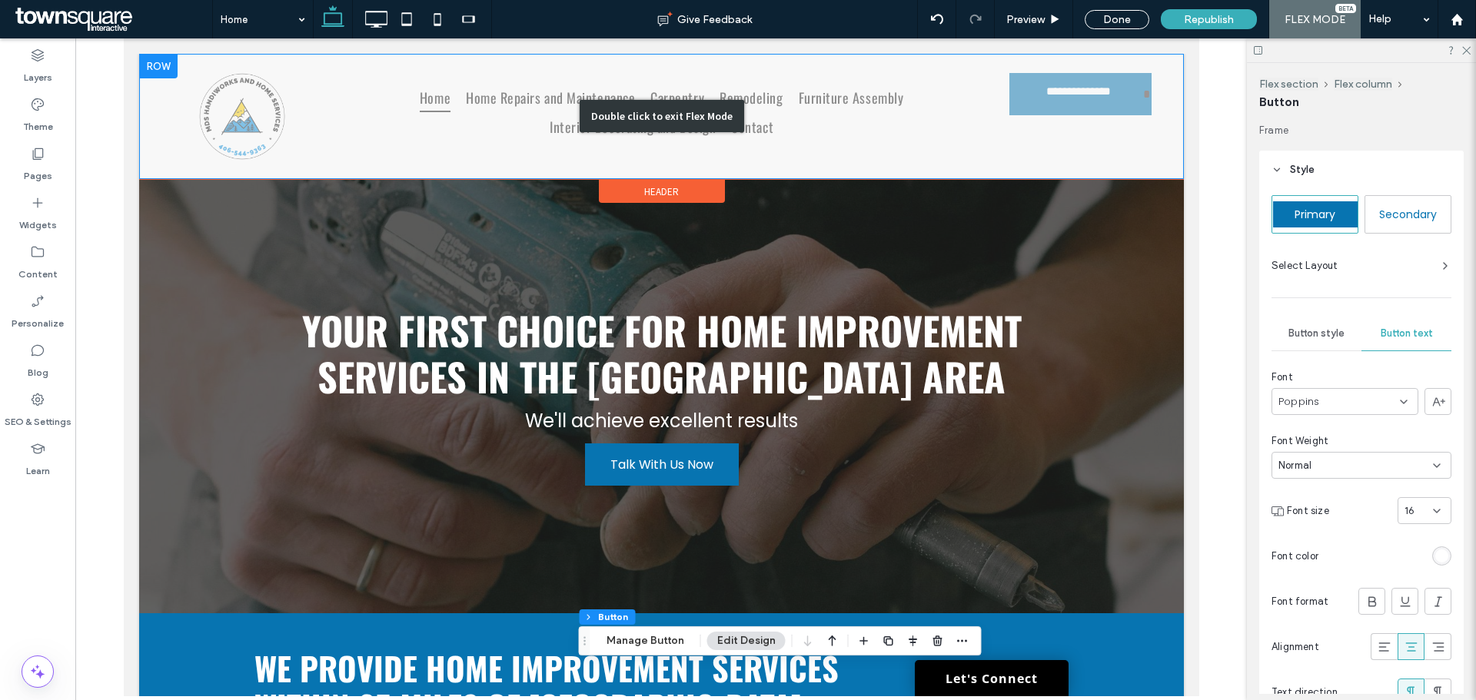
click at [1083, 103] on div "Double click to exit Flex Mode" at bounding box center [660, 116] width 1045 height 125
click at [801, 128] on div "Double click to exit Flex Mode" at bounding box center [660, 116] width 1045 height 125
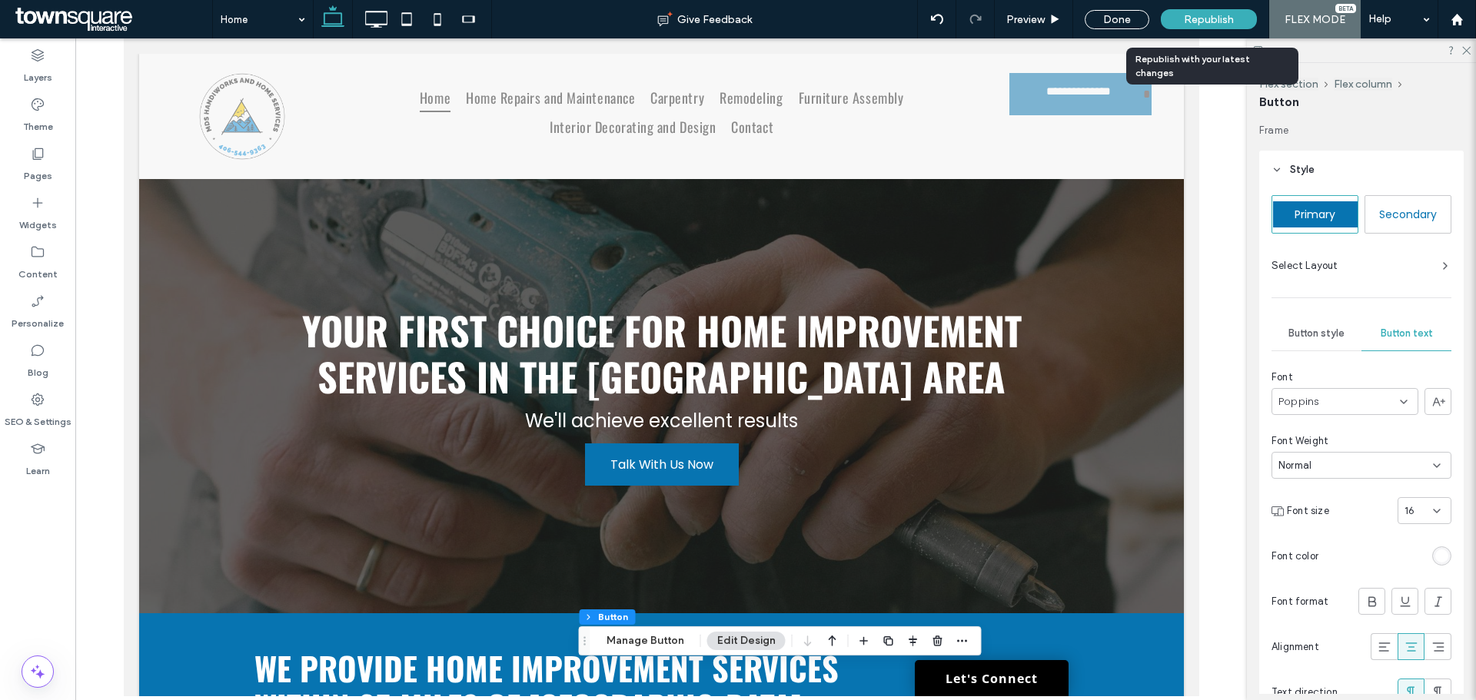
click at [1197, 20] on span "Republish" at bounding box center [1209, 19] width 50 height 13
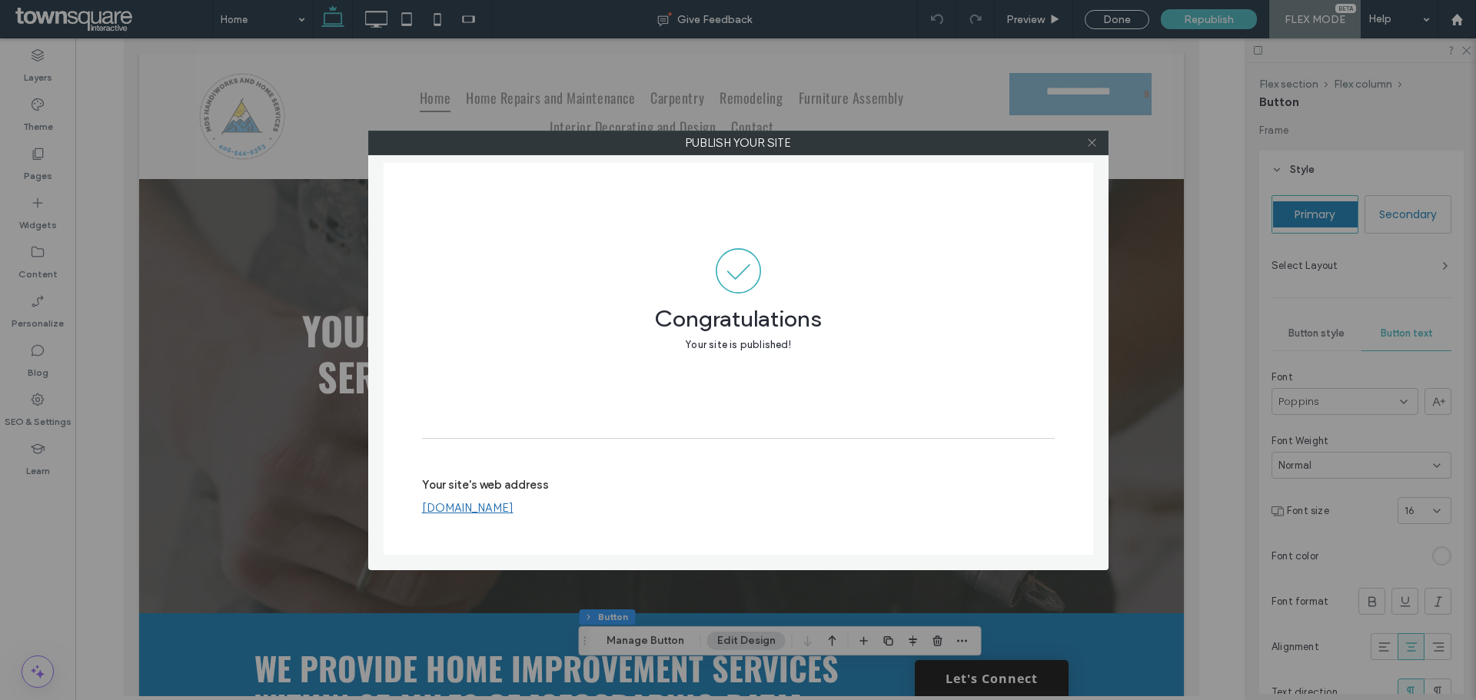
click at [1097, 140] on icon at bounding box center [1092, 143] width 12 height 12
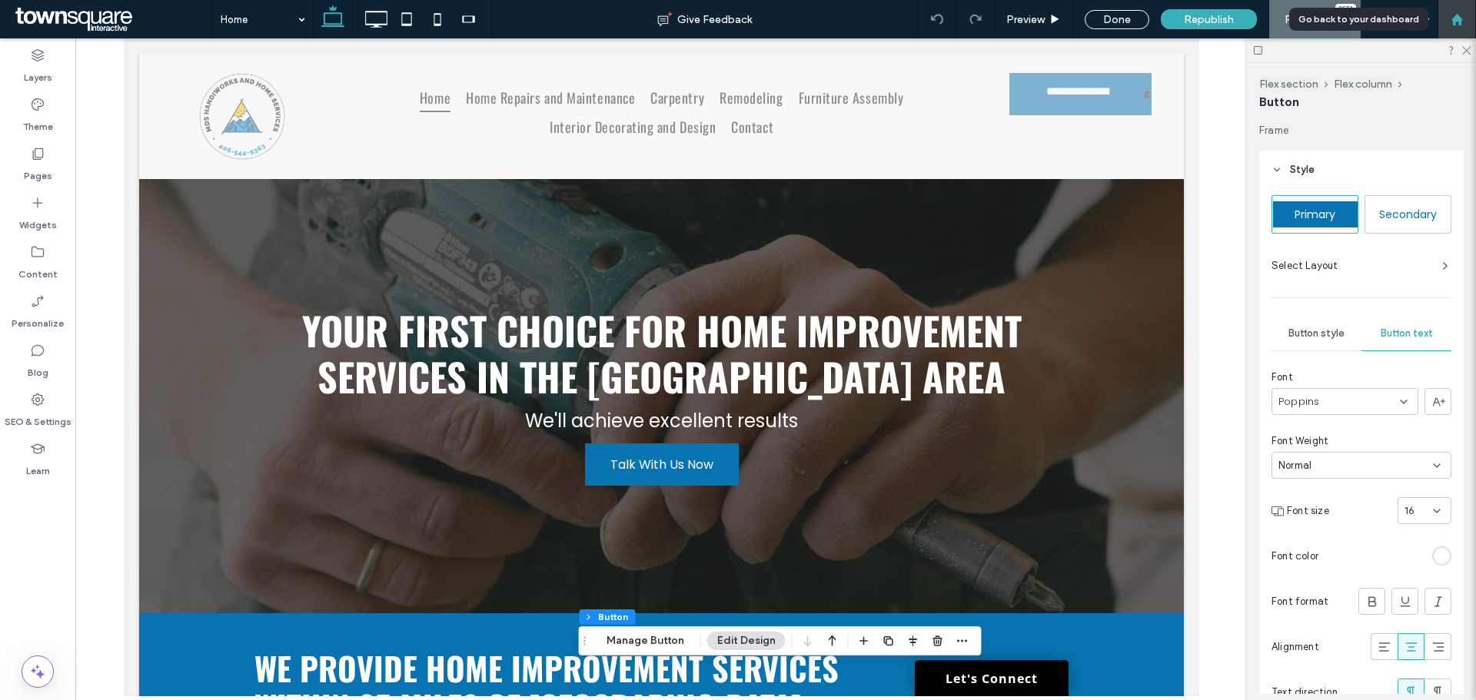
click at [1458, 19] on use at bounding box center [1457, 19] width 12 height 12
